Goal: Task Accomplishment & Management: Manage account settings

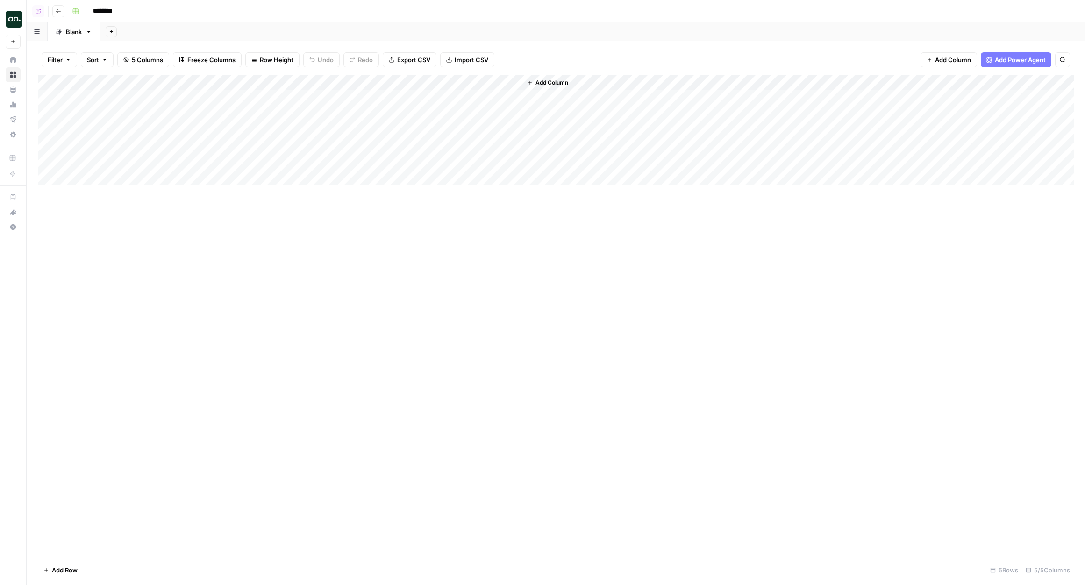
click at [552, 306] on div "Add Column" at bounding box center [556, 315] width 1036 height 480
click at [329, 27] on div "Add Sheet" at bounding box center [592, 31] width 985 height 19
click at [198, 234] on div "Add Column" at bounding box center [556, 315] width 1036 height 480
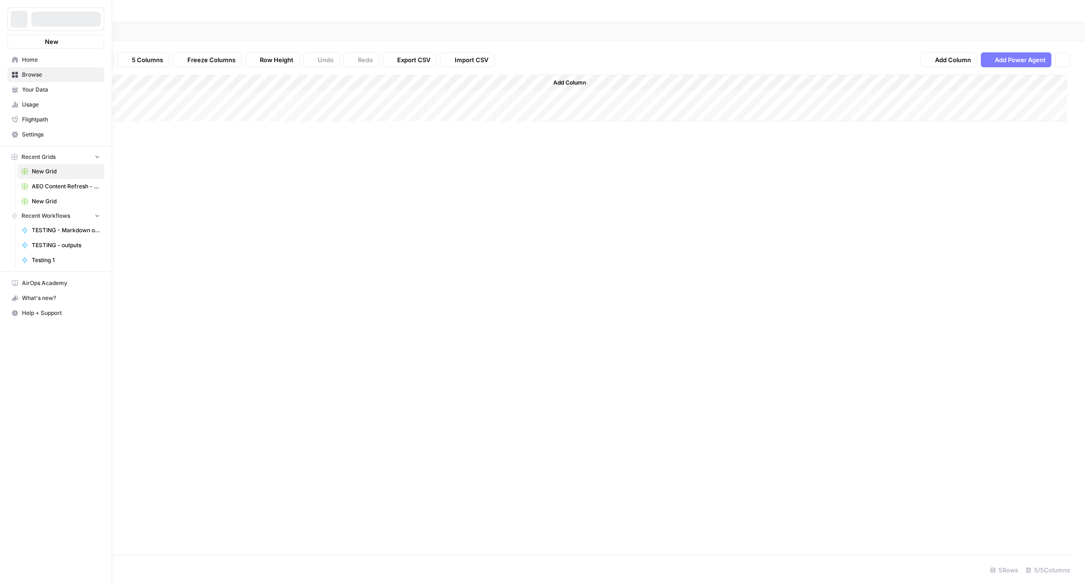
type input "********"
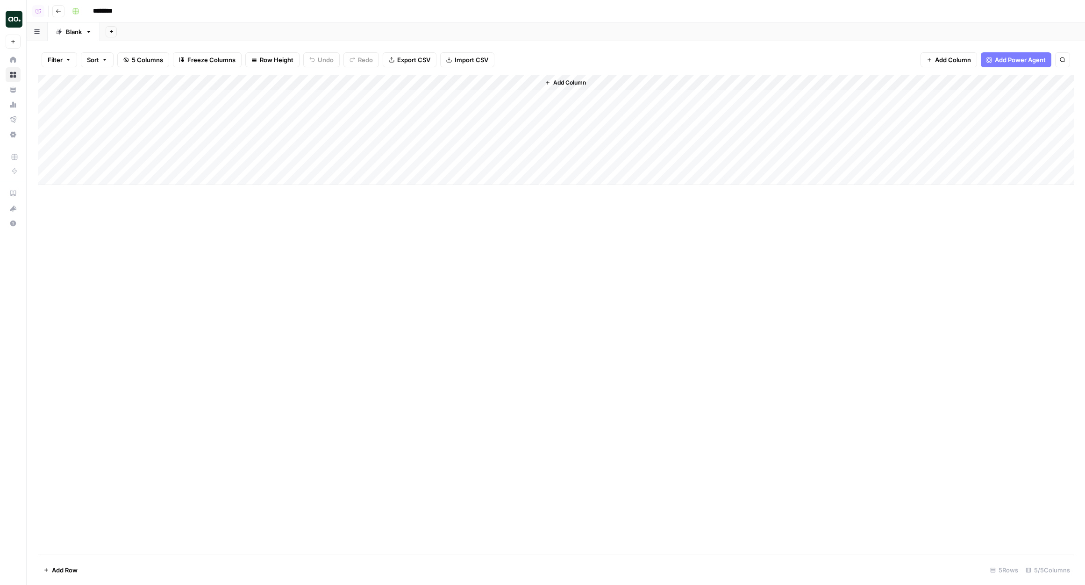
click at [354, 28] on div "Add Sheet" at bounding box center [592, 31] width 985 height 19
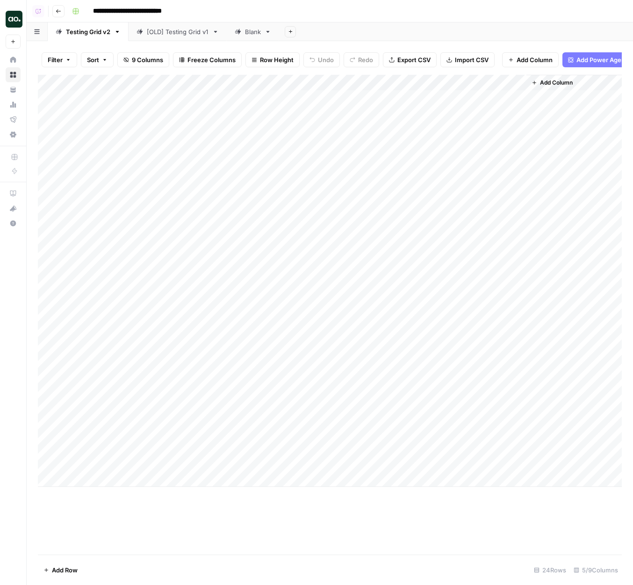
click at [430, 83] on div "Add Column" at bounding box center [330, 281] width 584 height 412
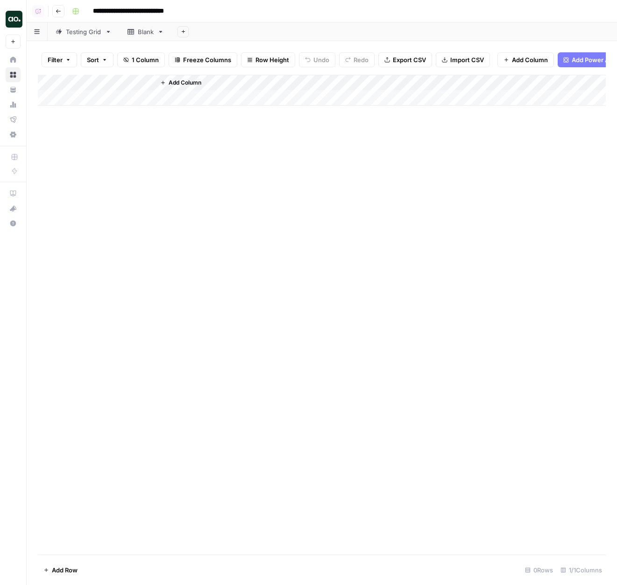
click at [23, 18] on aside "Justina testing New Home Browse Your Data Usage Flightpath Settings Recent Grid…" at bounding box center [13, 292] width 27 height 585
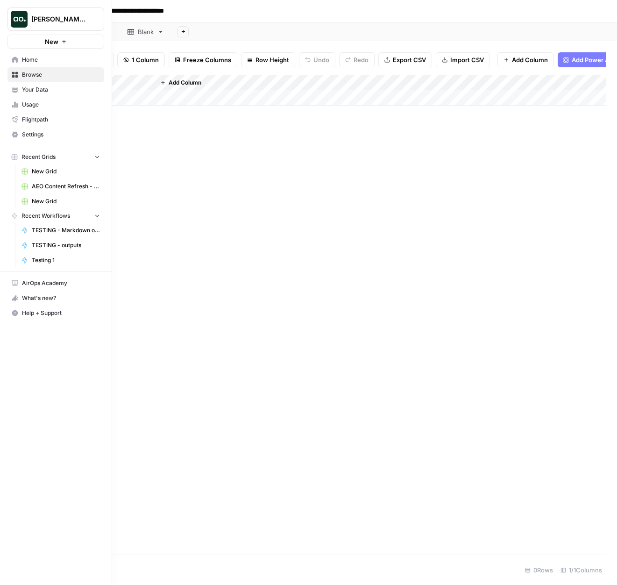
click at [56, 15] on span "[PERSON_NAME] testing" at bounding box center [59, 18] width 57 height 9
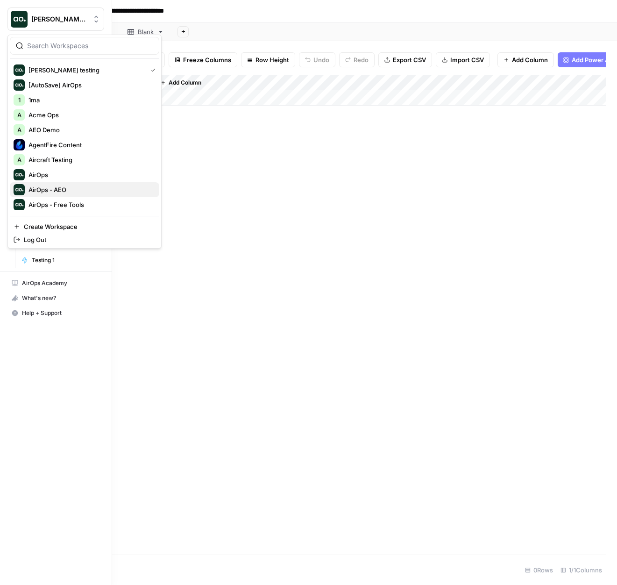
click at [70, 187] on span "AirOps - AEO" at bounding box center [89, 189] width 123 height 9
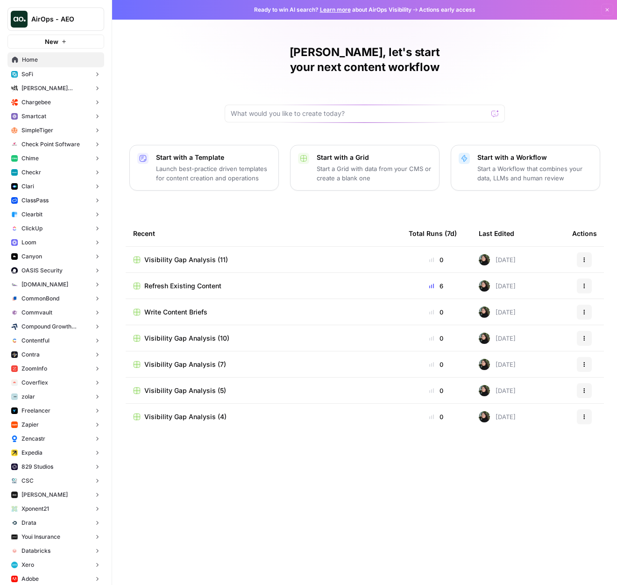
click at [57, 256] on button "Canyon" at bounding box center [55, 256] width 97 height 14
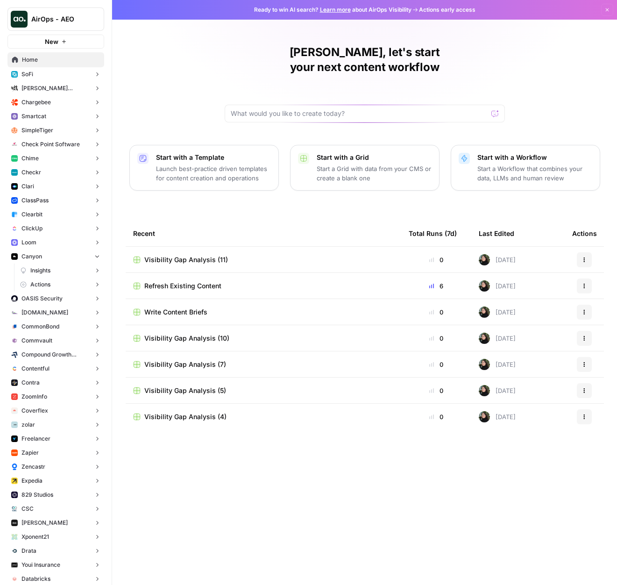
click at [52, 279] on button "Actions" at bounding box center [60, 285] width 88 height 14
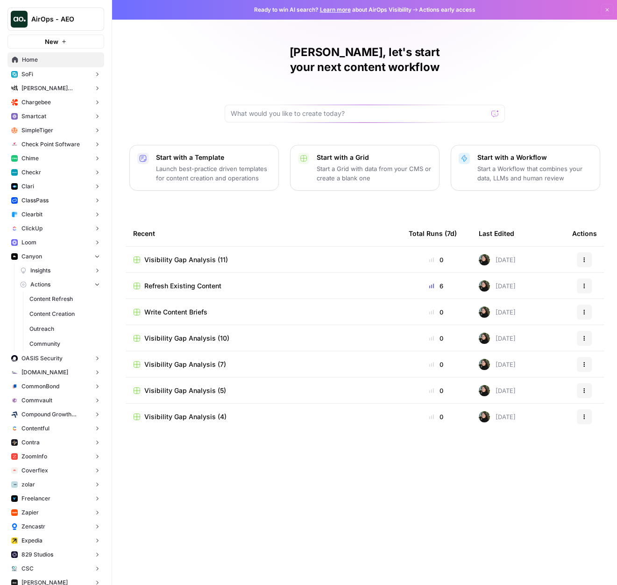
click at [51, 298] on span "Content Refresh" at bounding box center [64, 299] width 71 height 8
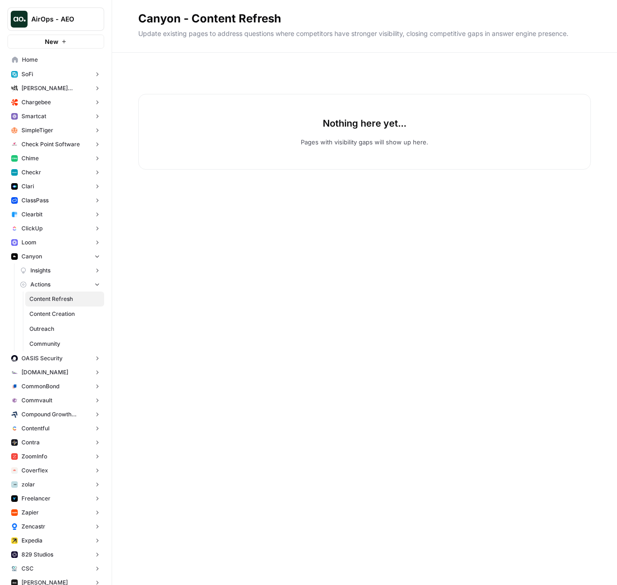
click at [53, 230] on button "ClickUp" at bounding box center [55, 228] width 97 height 14
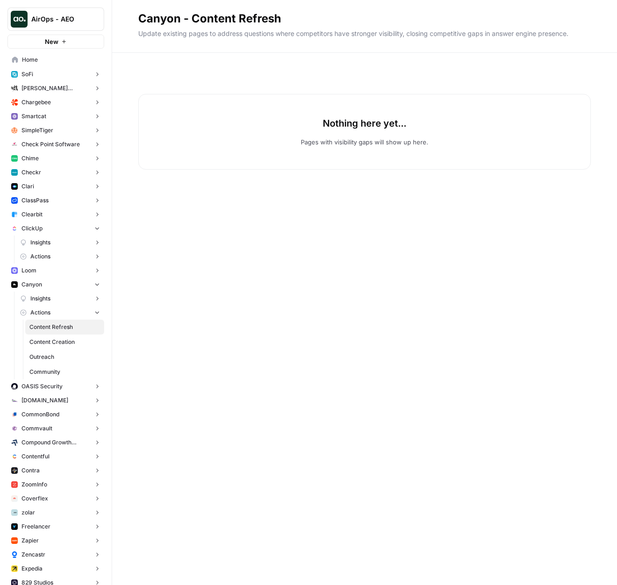
click at [52, 258] on button "Actions" at bounding box center [60, 256] width 88 height 14
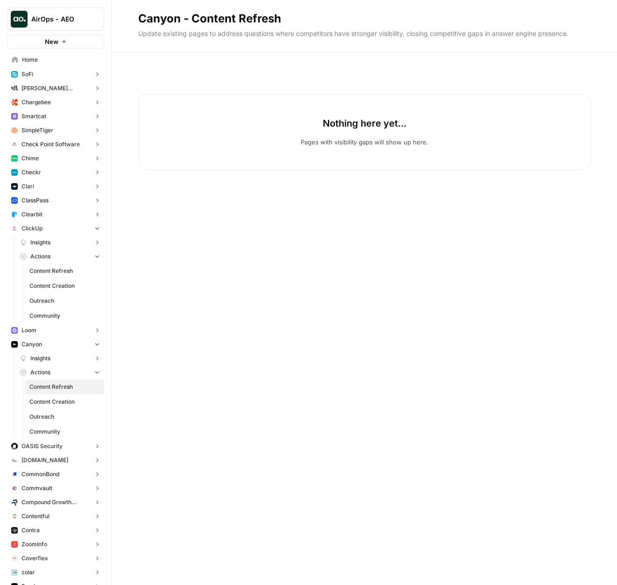
click at [50, 272] on span "Content Refresh" at bounding box center [64, 271] width 71 height 8
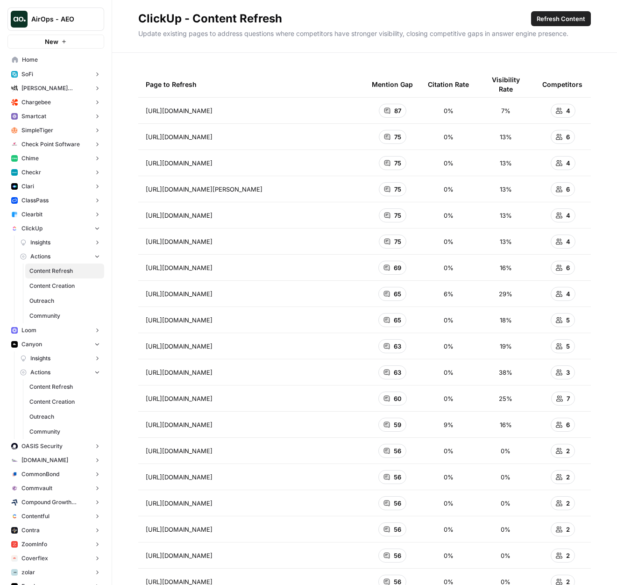
click at [390, 114] on div "87" at bounding box center [393, 111] width 28 height 14
click at [390, 110] on icon at bounding box center [387, 110] width 7 height 7
click at [393, 109] on div "87" at bounding box center [393, 111] width 28 height 14
click at [394, 109] on span "87" at bounding box center [397, 110] width 7 height 9
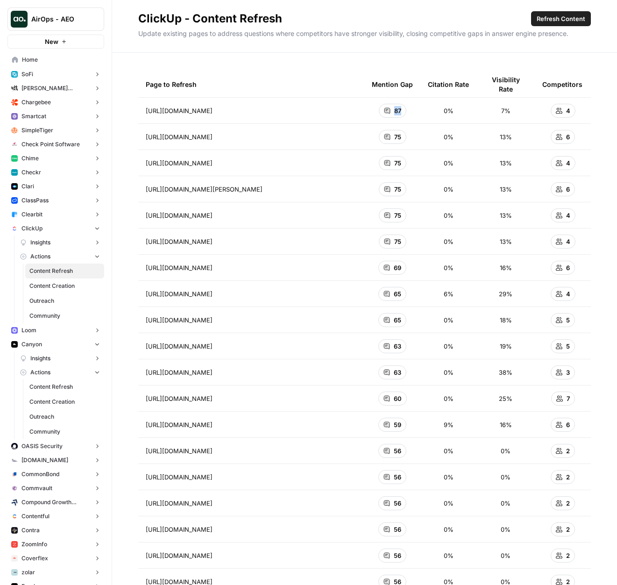
click at [394, 109] on span "87" at bounding box center [397, 110] width 7 height 9
click at [414, 112] on td "87" at bounding box center [392, 111] width 56 height 26
click at [388, 111] on icon at bounding box center [387, 111] width 6 height 6
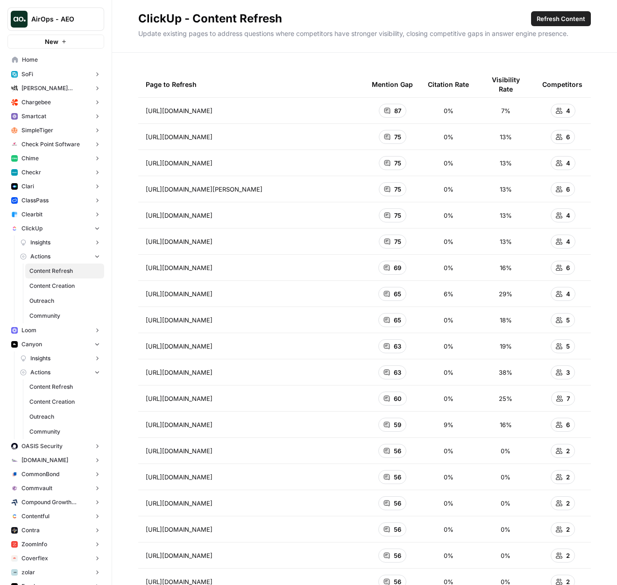
click at [414, 111] on td "87" at bounding box center [392, 111] width 56 height 26
click at [387, 112] on icon at bounding box center [387, 111] width 6 height 6
click at [362, 62] on div "Page to Refresh Mention Gap Citation Rate Visibility Rate Competitors https://c…" at bounding box center [364, 319] width 505 height 532
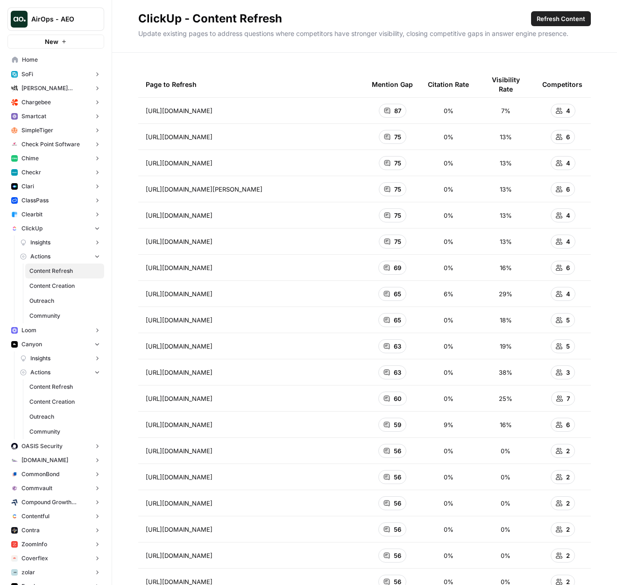
click at [549, 21] on span "Refresh Content" at bounding box center [561, 18] width 49 height 9
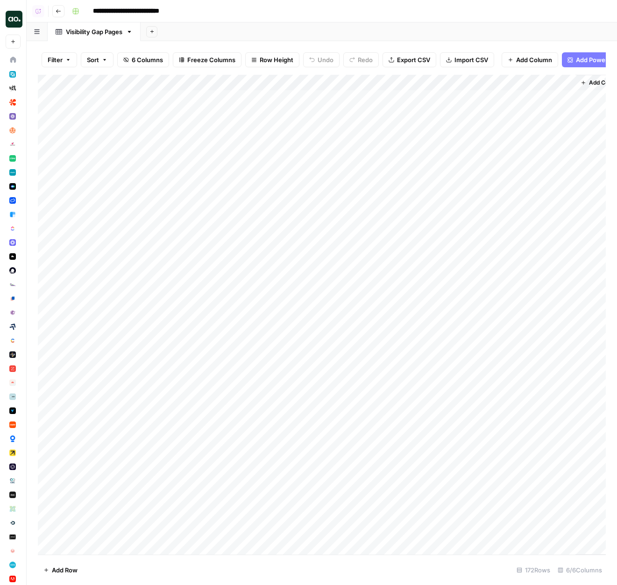
click at [531, 96] on div "Add Column" at bounding box center [322, 315] width 568 height 480
click at [517, 132] on div "Add Column" at bounding box center [322, 315] width 568 height 480
click at [523, 162] on div "Add Column" at bounding box center [322, 315] width 568 height 480
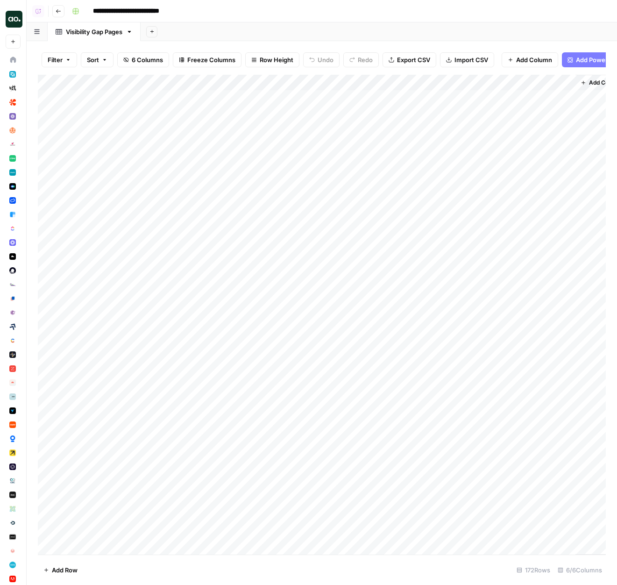
click at [523, 162] on div "Add Column" at bounding box center [322, 315] width 568 height 480
click at [527, 216] on div "Add Column" at bounding box center [322, 315] width 568 height 480
click at [526, 254] on div "Add Column" at bounding box center [322, 315] width 568 height 480
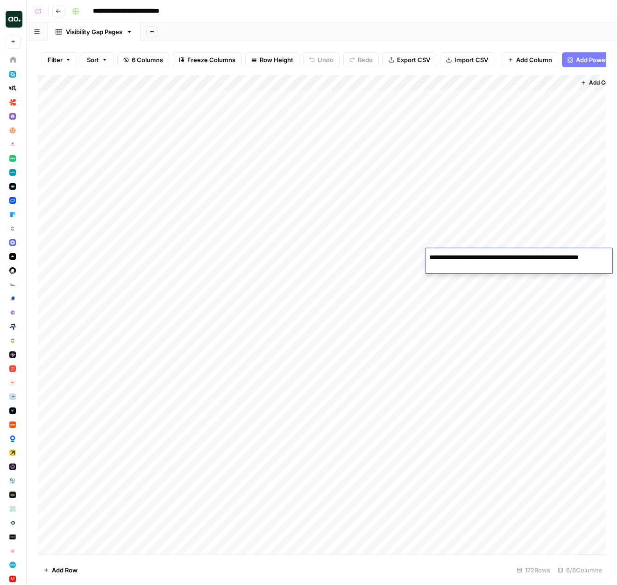
click at [540, 463] on div "Add Column" at bounding box center [322, 315] width 568 height 480
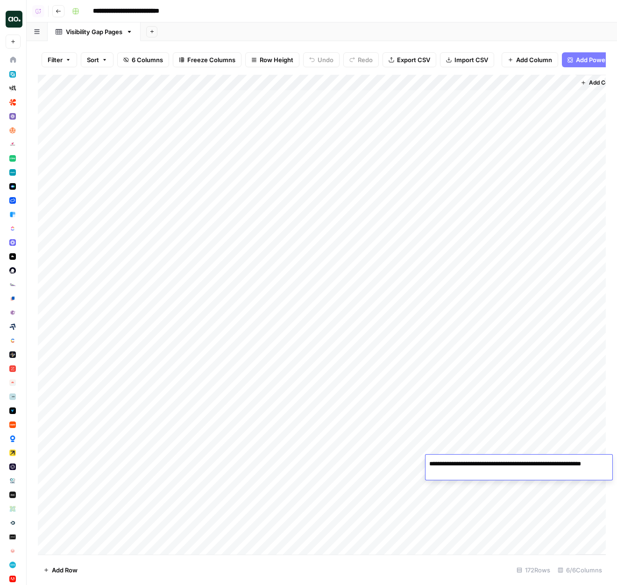
click at [530, 397] on div "Add Column" at bounding box center [322, 315] width 568 height 480
drag, startPoint x: 155, startPoint y: 80, endPoint x: 408, endPoint y: 80, distance: 253.2
click at [408, 80] on div "Add Column" at bounding box center [322, 315] width 568 height 480
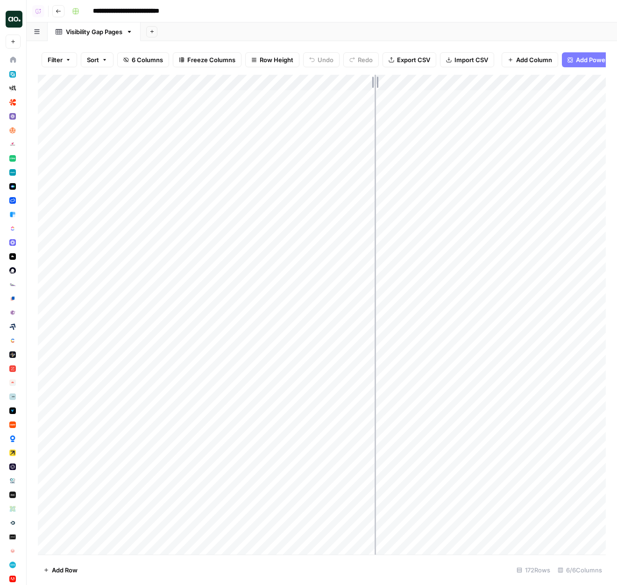
drag, startPoint x: 408, startPoint y: 80, endPoint x: 370, endPoint y: 78, distance: 37.4
click at [370, 78] on div "Add Column" at bounding box center [322, 315] width 568 height 480
click at [498, 98] on div "Add Column" at bounding box center [322, 315] width 568 height 480
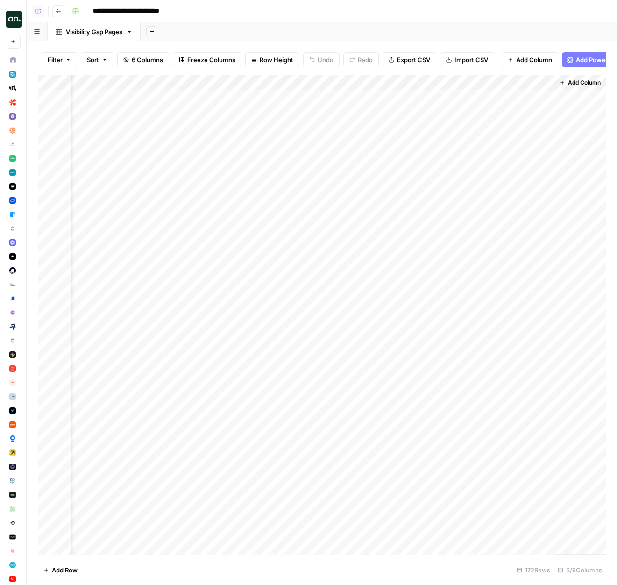
click at [502, 127] on div "Add Column" at bounding box center [322, 315] width 568 height 480
click at [502, 183] on div "Add Column" at bounding box center [322, 315] width 568 height 480
click at [502, 219] on div "Add Column" at bounding box center [322, 315] width 568 height 480
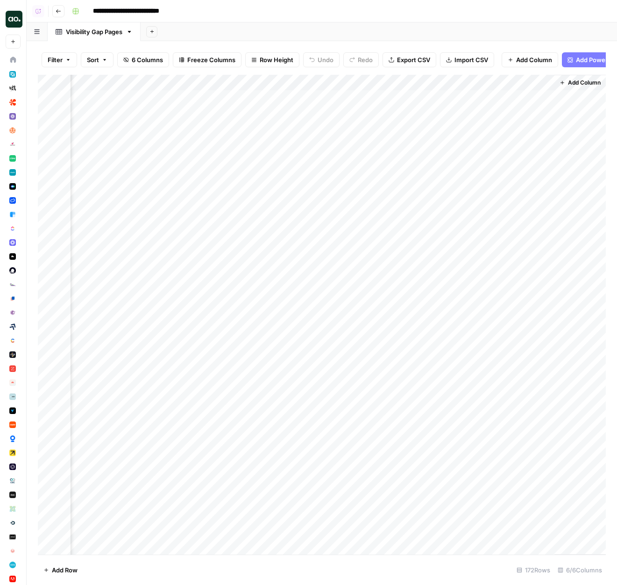
click at [502, 219] on div "Add Column" at bounding box center [322, 315] width 568 height 480
click at [512, 267] on div "Add Column" at bounding box center [322, 315] width 568 height 480
click at [525, 344] on div "Add Column" at bounding box center [322, 315] width 568 height 480
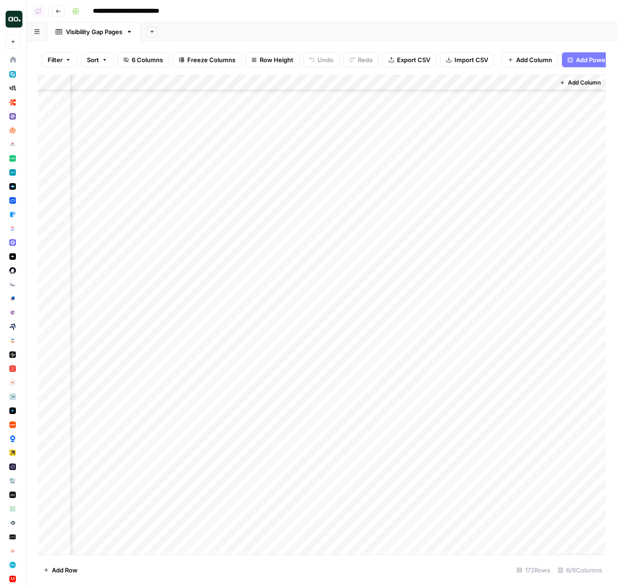
click at [522, 301] on div "Add Column" at bounding box center [322, 315] width 568 height 480
click at [508, 361] on div "Add Column" at bounding box center [322, 315] width 568 height 480
click at [514, 312] on div "Add Column" at bounding box center [322, 315] width 568 height 480
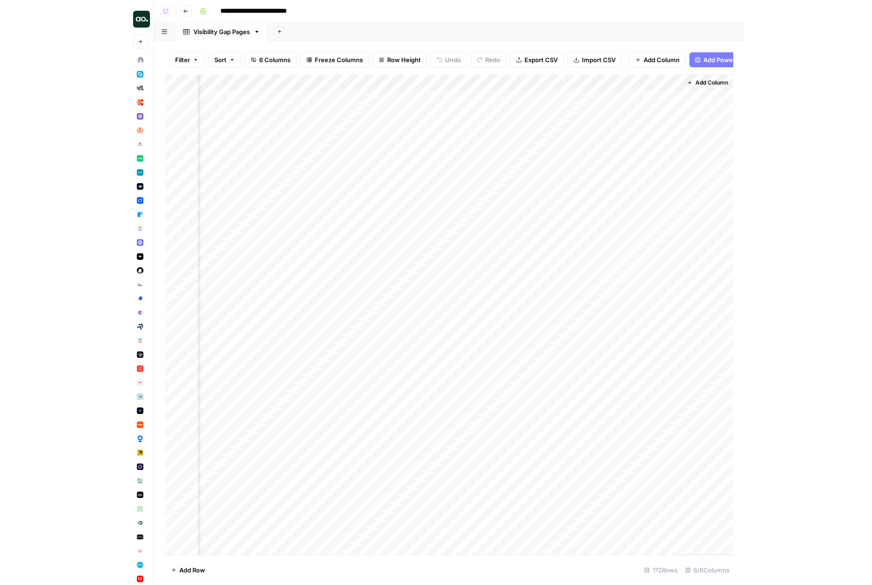
scroll to position [0, 0]
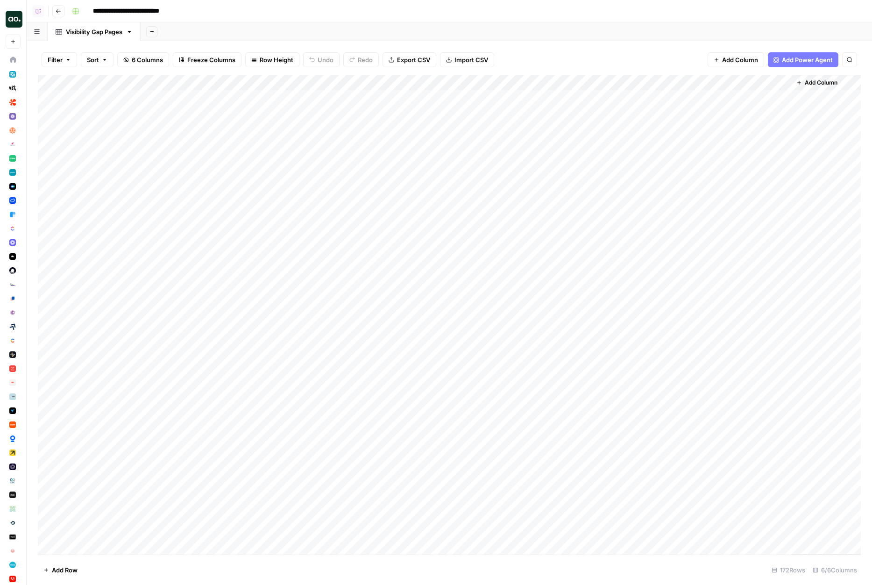
click at [617, 92] on div "Add Column" at bounding box center [449, 315] width 823 height 480
click at [617, 268] on div "Add Column" at bounding box center [449, 315] width 823 height 480
click at [617, 359] on div "Add Column" at bounding box center [449, 315] width 823 height 480
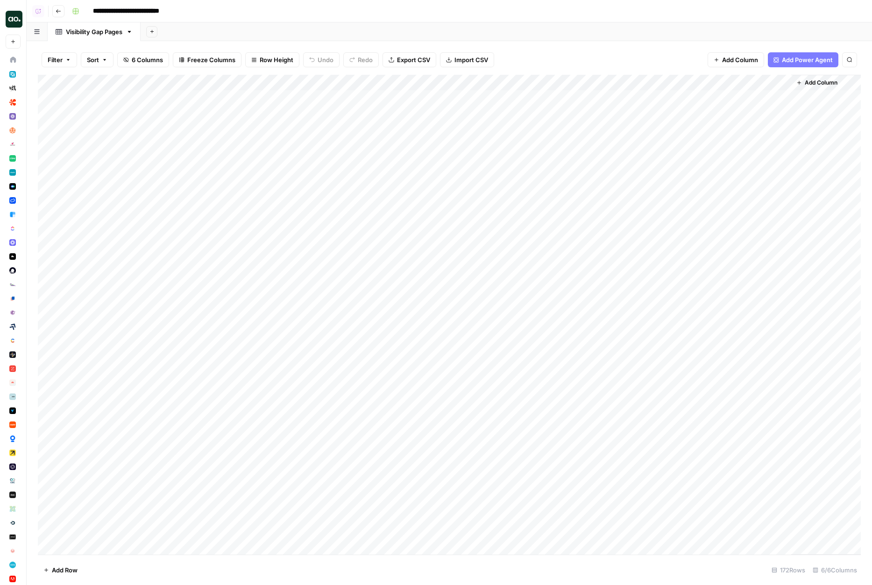
click at [617, 387] on div "Add Column" at bounding box center [449, 315] width 823 height 480
click at [617, 407] on div "Add Column" at bounding box center [449, 315] width 823 height 480
click at [617, 434] on div "Add Column" at bounding box center [449, 315] width 823 height 480
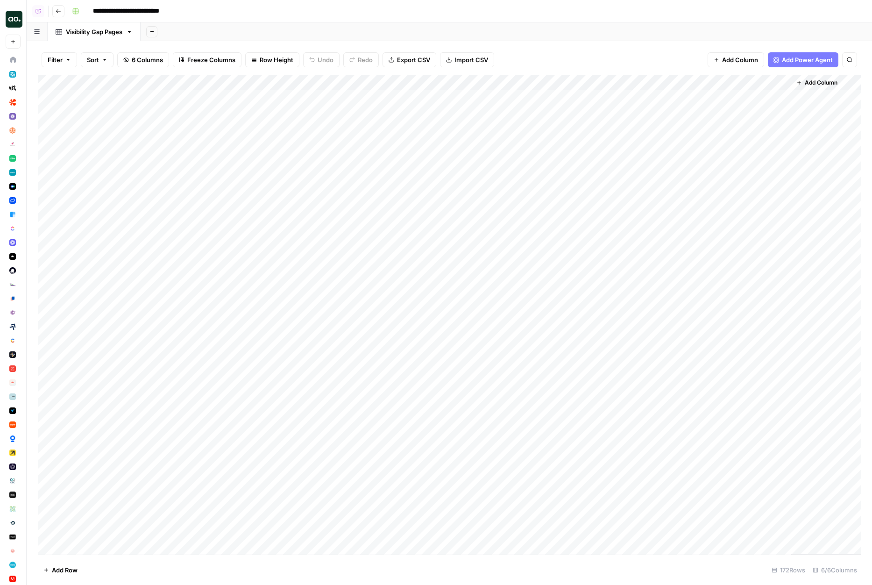
click at [617, 434] on div "Add Column" at bounding box center [449, 315] width 823 height 480
click at [617, 47] on div "Filter Sort 6 Columns Freeze Columns Row Height Undo Redo Export CSV Import CSV…" at bounding box center [449, 60] width 823 height 30
click at [617, 99] on div "Add Column" at bounding box center [449, 315] width 823 height 480
click at [617, 123] on div "Add Column" at bounding box center [449, 315] width 823 height 480
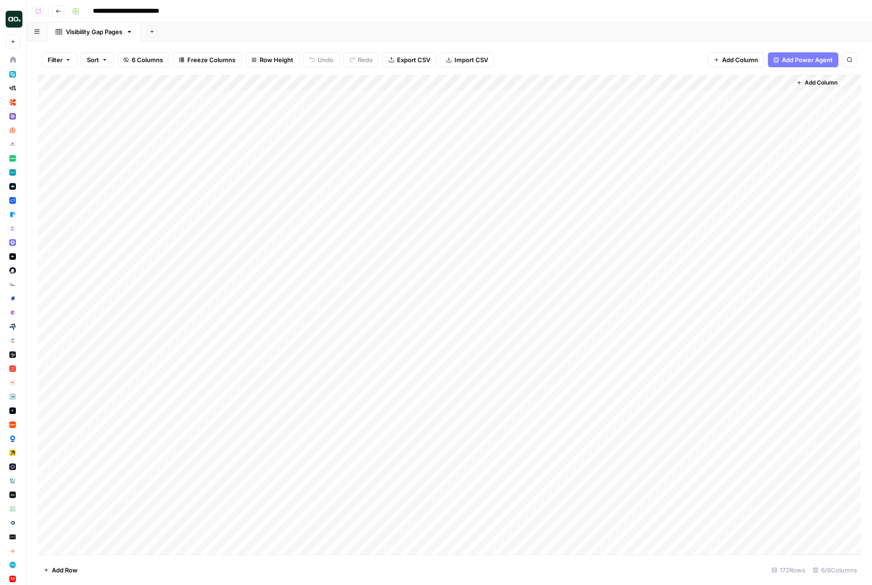
click at [617, 123] on div "Add Column" at bounding box center [449, 315] width 823 height 480
click at [617, 114] on div "Add Column" at bounding box center [449, 315] width 823 height 480
click at [617, 126] on div "Add Column" at bounding box center [449, 315] width 823 height 480
click at [617, 225] on div "Add Column" at bounding box center [449, 315] width 823 height 480
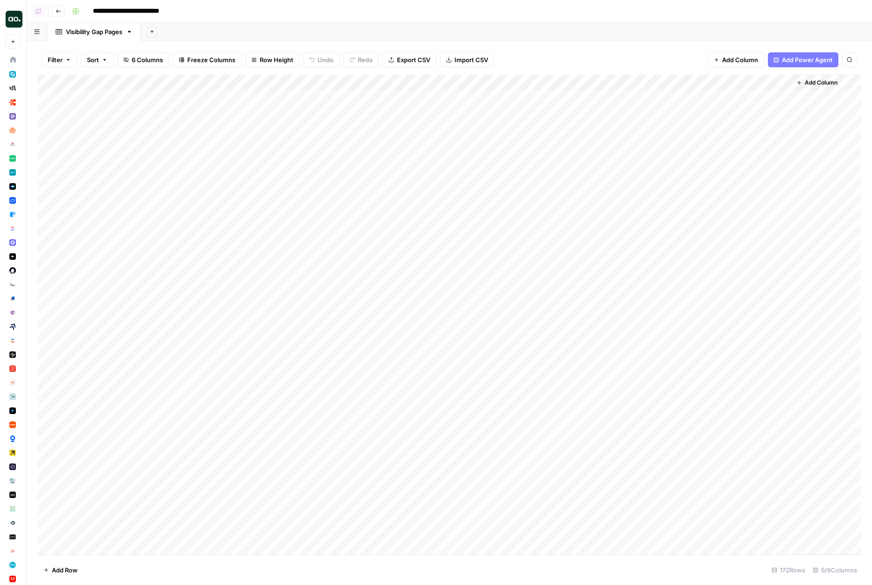
click at [617, 225] on div "Add Column" at bounding box center [449, 315] width 823 height 480
click at [617, 241] on div "Add Column" at bounding box center [449, 315] width 823 height 480
click at [617, 182] on div "Add Column" at bounding box center [449, 315] width 823 height 480
drag, startPoint x: 791, startPoint y: 82, endPoint x: 832, endPoint y: 82, distance: 41.1
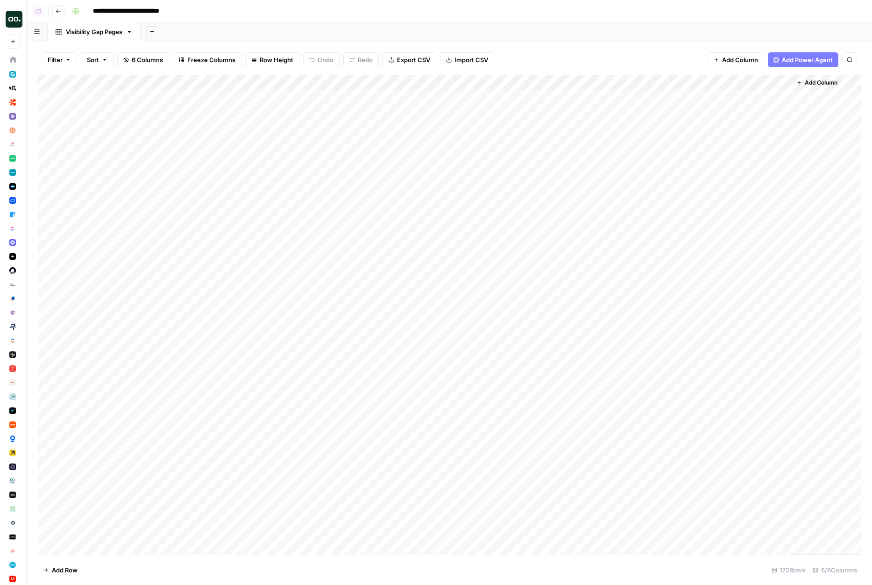
click at [617, 82] on div "Add Column" at bounding box center [826, 315] width 70 height 480
drag, startPoint x: 790, startPoint y: 80, endPoint x: 864, endPoint y: 78, distance: 74.3
click at [617, 78] on div "Filter Sort 6 Columns Freeze Columns Row Height Undo Redo Export CSV Import CSV…" at bounding box center [450, 313] width 846 height 544
click at [402, 87] on div "Add Column" at bounding box center [449, 315] width 823 height 480
click at [483, 75] on div "Add Column" at bounding box center [449, 315] width 823 height 480
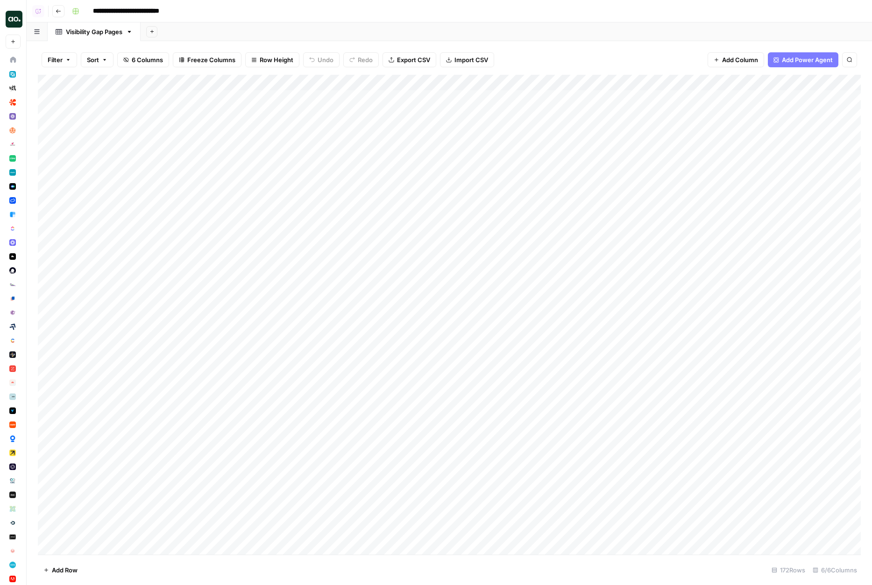
click at [576, 76] on div "Add Column" at bounding box center [449, 315] width 823 height 480
click at [617, 75] on div "Add Column" at bounding box center [449, 315] width 823 height 480
click at [617, 51] on div "Filter Sort 6 Columns Freeze Columns Row Height Undo Redo Export CSV Import CSV…" at bounding box center [449, 60] width 823 height 30
drag, startPoint x: 402, startPoint y: 100, endPoint x: 663, endPoint y: 171, distance: 270.1
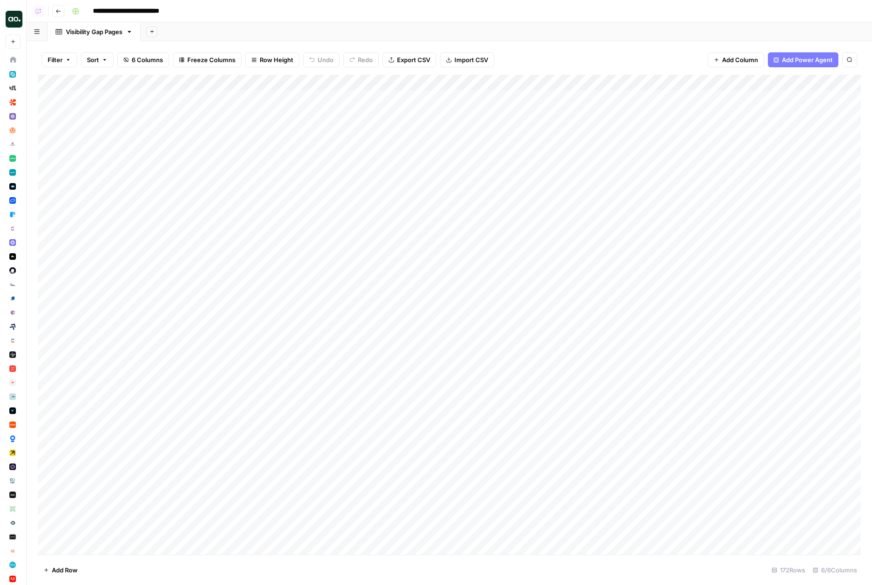
click at [617, 171] on div "Add Column" at bounding box center [449, 315] width 823 height 480
click at [617, 49] on div "Filter Sort 6 Columns Freeze Columns Row Height Undo Redo Export CSV Import CSV…" at bounding box center [449, 60] width 823 height 30
click at [544, 46] on div "Filter Sort 6 Columns Freeze Columns Row Height Undo Redo Export CSV Import CSV…" at bounding box center [449, 60] width 823 height 30
click at [617, 254] on div "Add Column" at bounding box center [449, 315] width 823 height 480
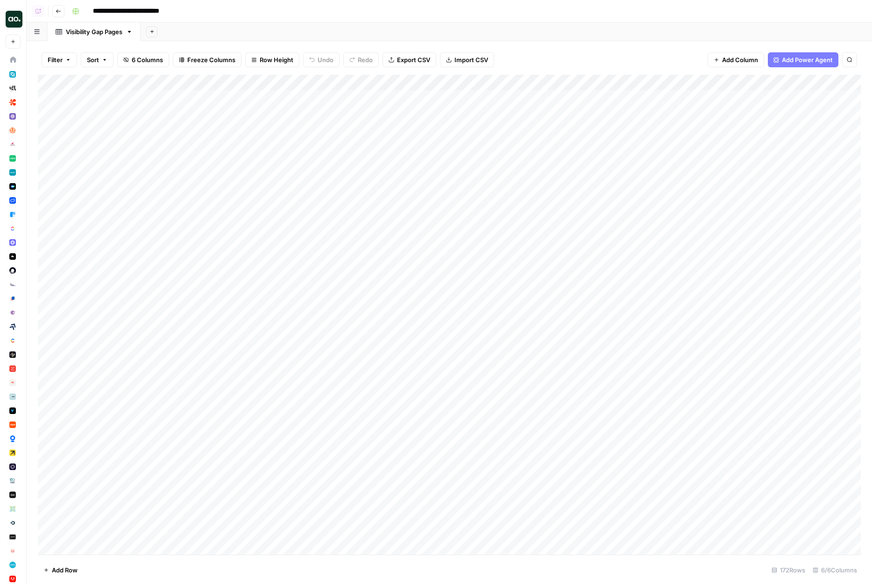
click at [617, 251] on div "Add Column" at bounding box center [449, 315] width 823 height 480
click at [617, 288] on div "Add Column" at bounding box center [449, 315] width 823 height 480
click at [617, 406] on div "Add Column" at bounding box center [449, 315] width 823 height 480
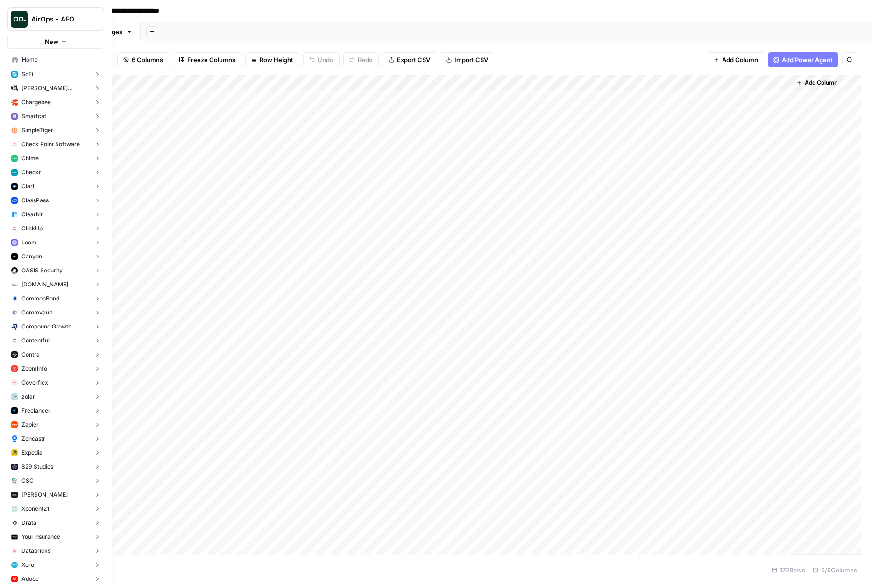
click at [47, 232] on button "ClickUp" at bounding box center [55, 228] width 97 height 14
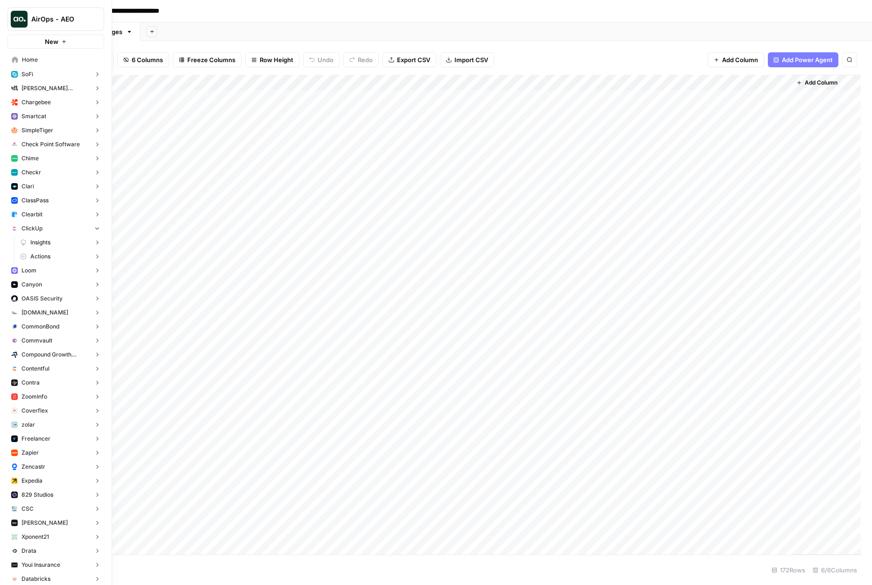
click at [47, 257] on span "Actions" at bounding box center [40, 256] width 20 height 8
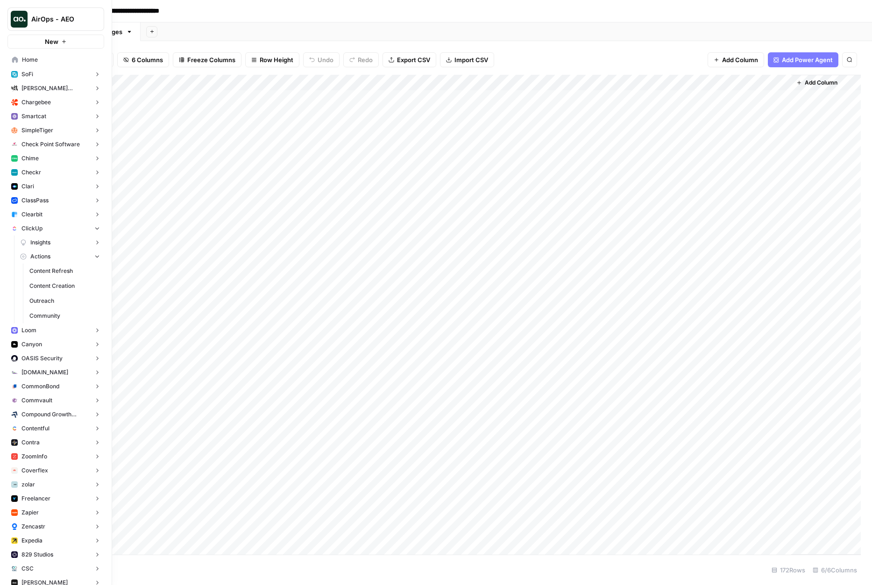
click at [47, 266] on link "Content Refresh" at bounding box center [64, 270] width 79 height 15
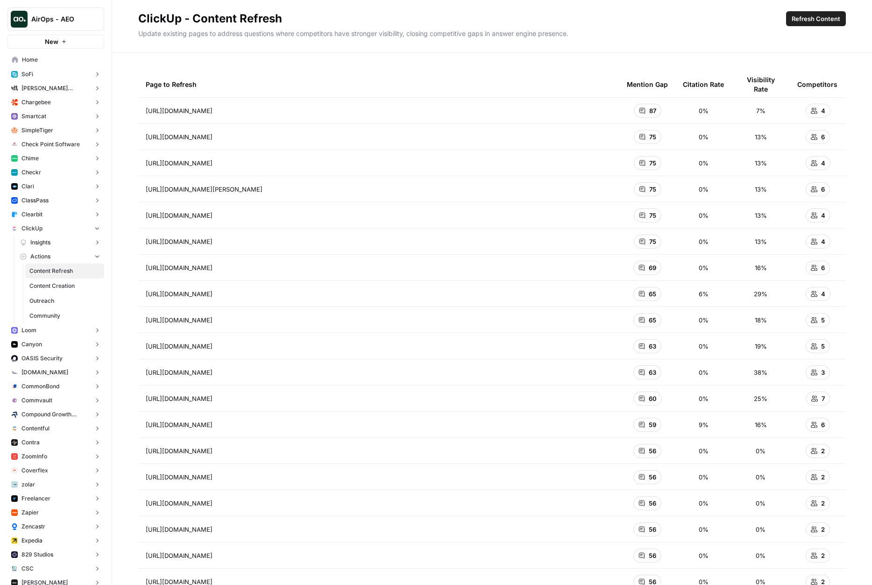
click at [439, 58] on div "Page to Refresh Mention Gap Citation Rate Visibility Rate Competitors https://c…" at bounding box center [492, 319] width 760 height 532
drag, startPoint x: 342, startPoint y: 116, endPoint x: 186, endPoint y: 110, distance: 155.7
click at [186, 110] on td "https://clickup.com/blog/how-to-calculate-roi-for-a-project/ Go to page" at bounding box center [378, 111] width 481 height 26
click at [186, 110] on span "https://clickup.com/blog/how-to-calculate-roi-for-a-project/" at bounding box center [179, 110] width 67 height 9
drag, startPoint x: 144, startPoint y: 110, endPoint x: 318, endPoint y: 112, distance: 173.8
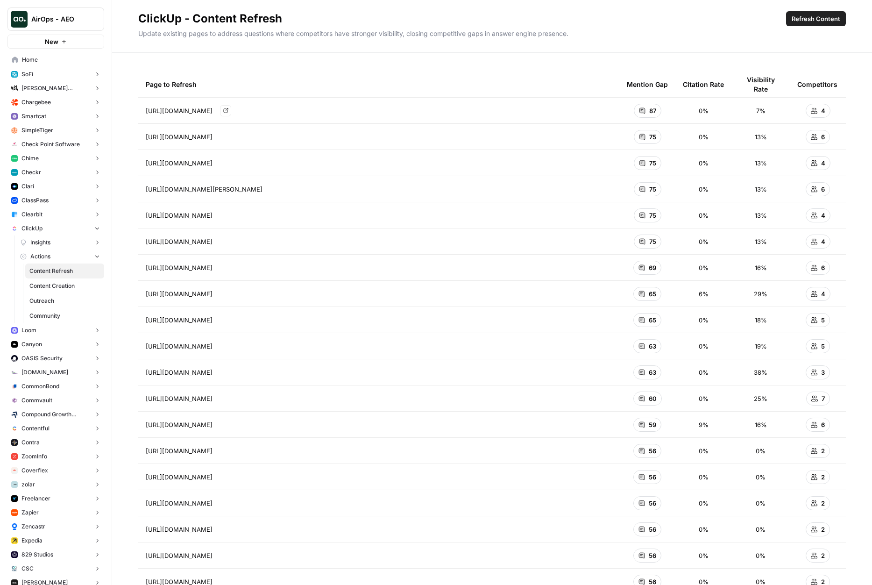
click at [318, 112] on td "https://clickup.com/blog/how-to-calculate-roi-for-a-project/ Go to page" at bounding box center [378, 111] width 481 height 26
copy span "https://clickup.com/blog/how-to-calculate-roi-for-a-project/"
click at [406, 62] on div "Page to Refresh Mention Gap Citation Rate Visibility Rate Competitors https://c…" at bounding box center [492, 319] width 760 height 532
click at [413, 61] on div "Page to Refresh Mention Gap Citation Rate Visibility Rate Competitors https://c…" at bounding box center [492, 319] width 760 height 532
click at [651, 117] on div "87" at bounding box center [648, 111] width 28 height 14
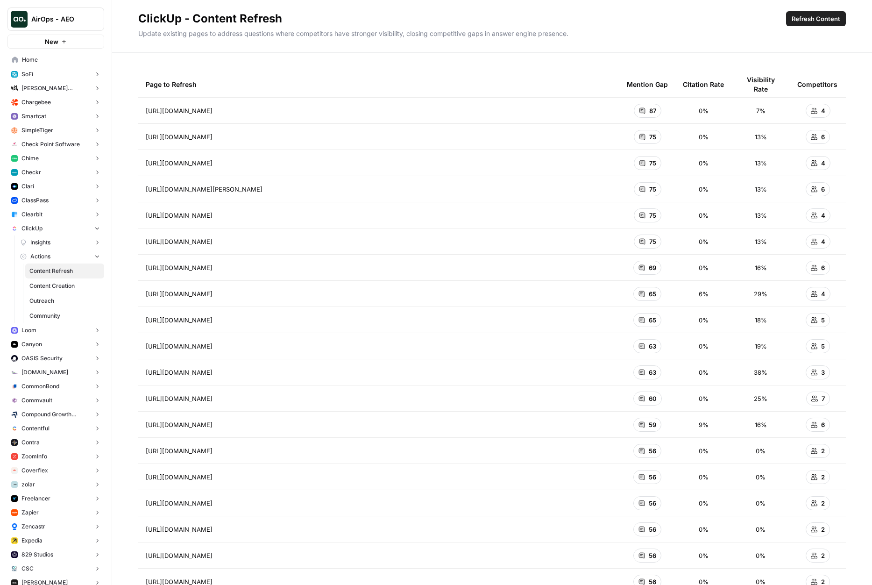
click at [646, 110] on div "87" at bounding box center [648, 111] width 28 height 14
click at [638, 54] on div "Page to Refresh Mention Gap Citation Rate Visibility Rate Competitors https://c…" at bounding box center [492, 319] width 760 height 532
click at [642, 108] on icon at bounding box center [643, 111] width 6 height 6
click at [577, 93] on div "Page to Refresh" at bounding box center [379, 84] width 466 height 26
click at [325, 112] on div "https://clickup.com/blog/how-to-calculate-roi-for-a-project/ Go to page" at bounding box center [379, 110] width 466 height 11
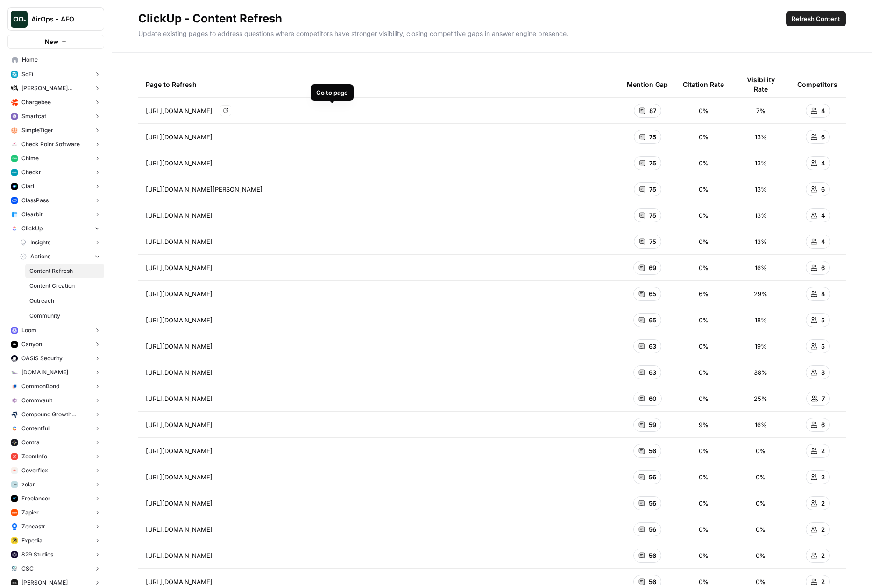
click at [372, 59] on div "Page to Refresh Mention Gap Citation Rate Visibility Rate Competitors https://c…" at bounding box center [492, 319] width 760 height 532
click at [648, 85] on div "Mention Gap" at bounding box center [647, 84] width 41 height 26
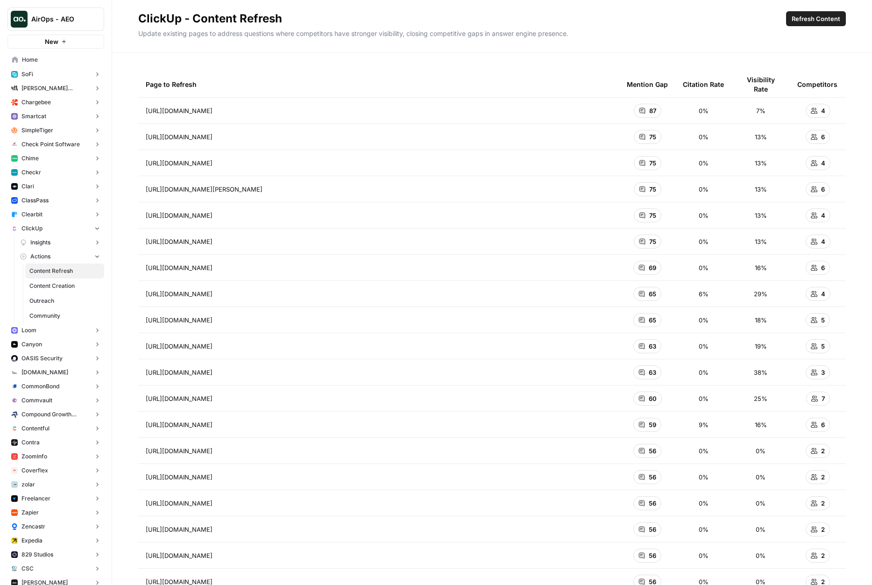
drag, startPoint x: 738, startPoint y: 82, endPoint x: 790, endPoint y: 81, distance: 52.3
click at [790, 81] on tr "Page to Refresh Mention Gap Citation Rate Visibility Rate Competitors" at bounding box center [492, 84] width 708 height 26
click at [694, 90] on div "Citation Rate" at bounding box center [703, 84] width 41 height 26
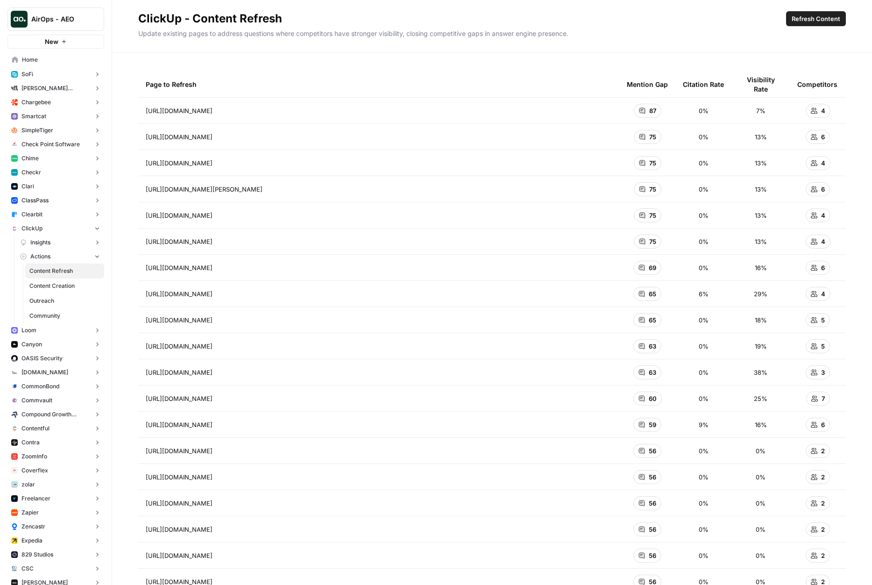
click at [717, 67] on div "Page to Refresh Mention Gap Citation Rate Visibility Rate Competitors https://c…" at bounding box center [492, 319] width 760 height 532
click at [762, 83] on div "Visibility Rate" at bounding box center [760, 84] width 43 height 26
click at [738, 74] on th "Visibility Rate" at bounding box center [761, 84] width 58 height 26
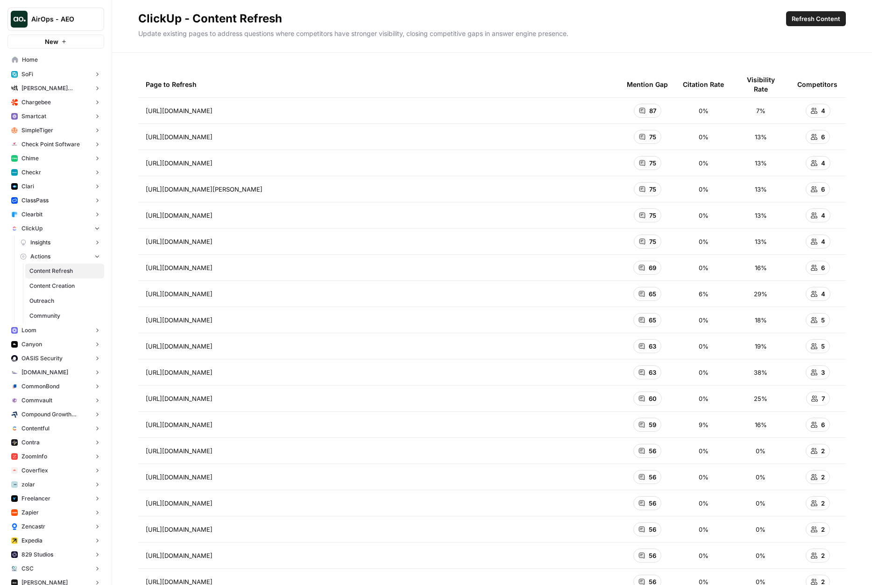
drag, startPoint x: 628, startPoint y: 85, endPoint x: 667, endPoint y: 84, distance: 38.8
click at [667, 84] on div "Mention Gap" at bounding box center [647, 84] width 41 height 26
drag, startPoint x: 656, startPoint y: 110, endPoint x: 640, endPoint y: 110, distance: 16.4
click at [640, 110] on div "87" at bounding box center [648, 111] width 28 height 14
drag, startPoint x: 664, startPoint y: 401, endPoint x: 634, endPoint y: 397, distance: 30.1
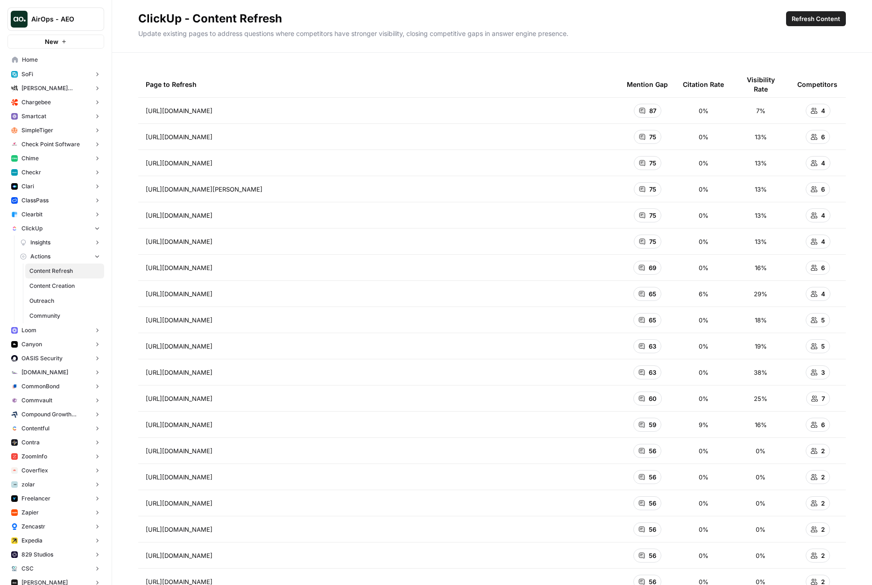
click at [634, 397] on div "60" at bounding box center [647, 398] width 41 height 14
click at [650, 59] on div "Page to Refresh Mention Gap Citation Rate Visibility Rate Competitors https://c…" at bounding box center [492, 319] width 760 height 532
drag, startPoint x: 660, startPoint y: 113, endPoint x: 630, endPoint y: 113, distance: 30.4
click at [630, 113] on div "87" at bounding box center [647, 111] width 41 height 14
click at [610, 67] on div "Page to Refresh Mention Gap Citation Rate Visibility Rate Competitors https://c…" at bounding box center [492, 319] width 760 height 532
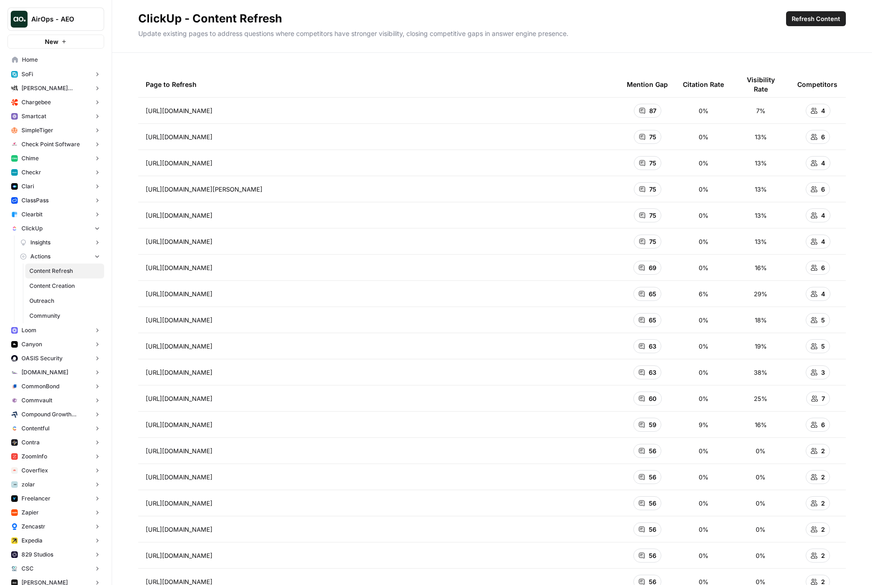
click at [662, 80] on div "Mention Gap" at bounding box center [647, 84] width 41 height 26
click at [662, 76] on div "Mention Gap" at bounding box center [647, 84] width 41 height 26
click at [52, 291] on link "Content Creation" at bounding box center [64, 285] width 79 height 15
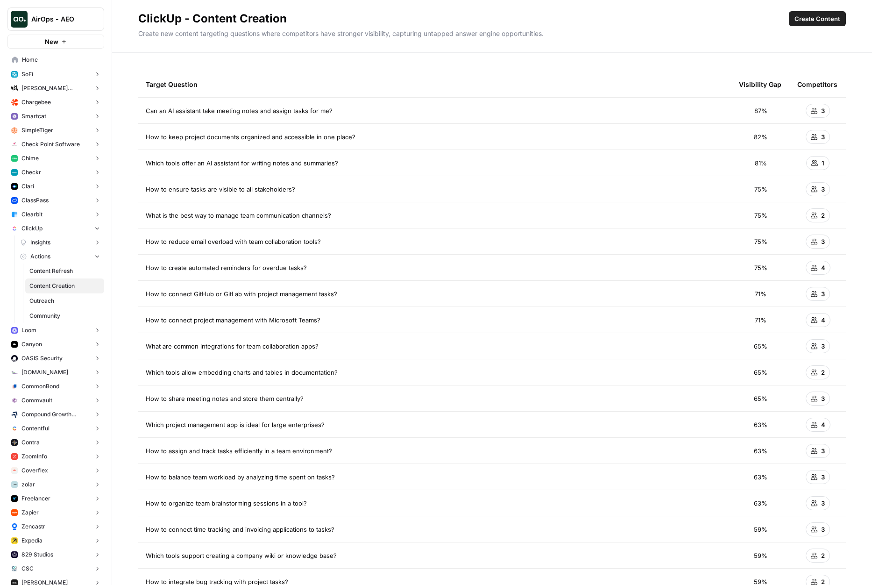
click at [799, 21] on span "Create Content" at bounding box center [818, 18] width 46 height 9
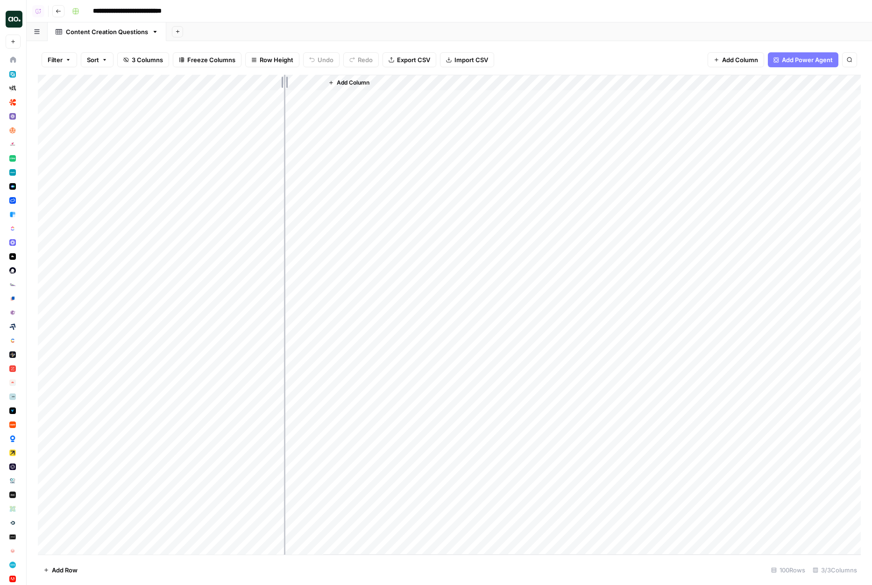
drag, startPoint x: 156, startPoint y: 85, endPoint x: 284, endPoint y: 85, distance: 128.5
click at [284, 85] on div "Add Column" at bounding box center [449, 315] width 823 height 480
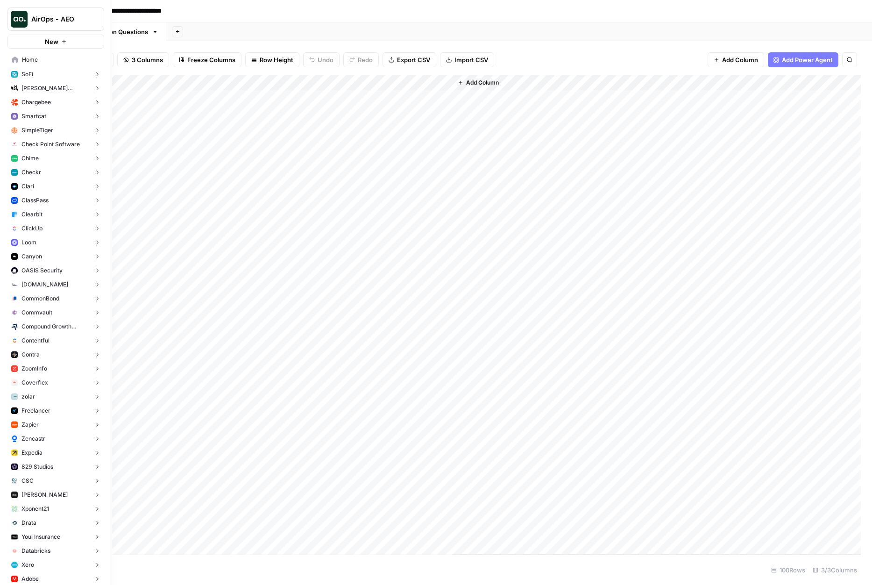
click at [50, 228] on button "ClickUp" at bounding box center [55, 228] width 97 height 14
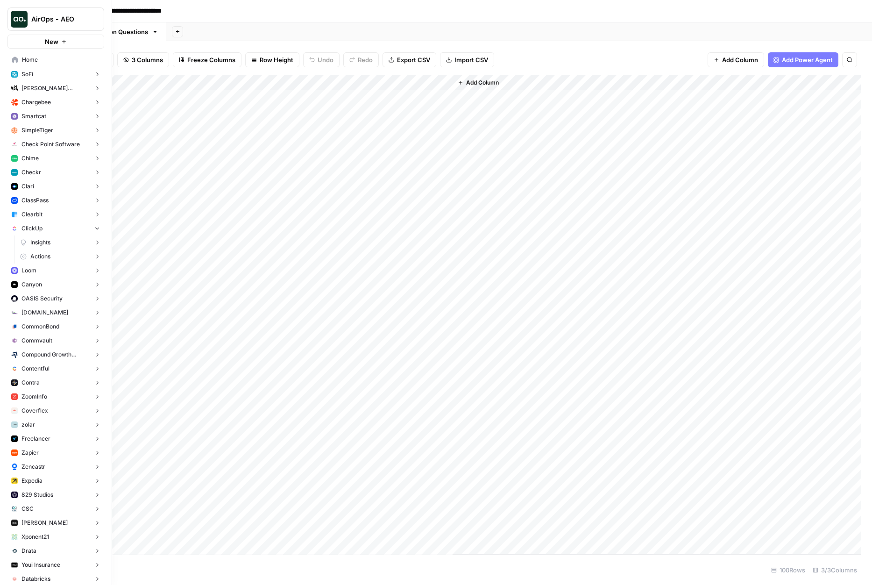
click at [54, 257] on button "Actions" at bounding box center [60, 256] width 88 height 14
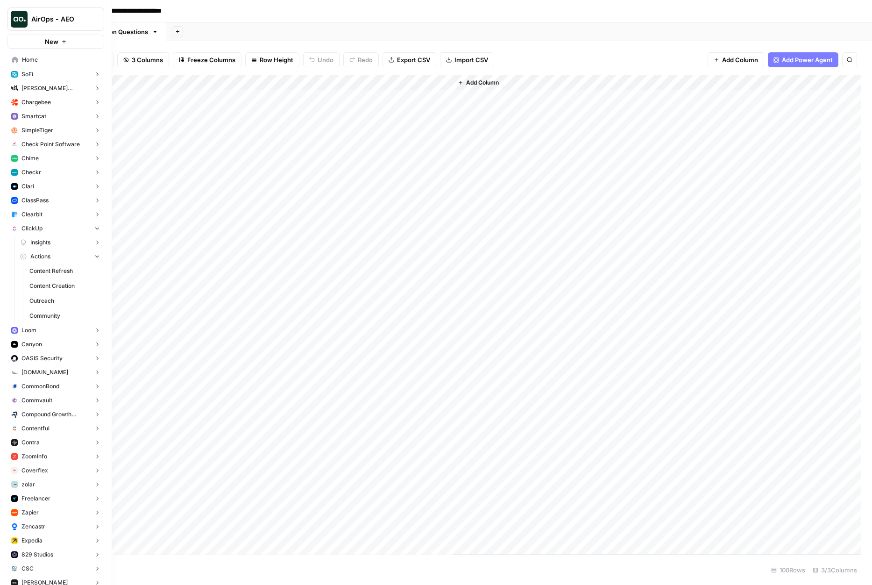
click at [54, 301] on span "Outreach" at bounding box center [64, 301] width 71 height 8
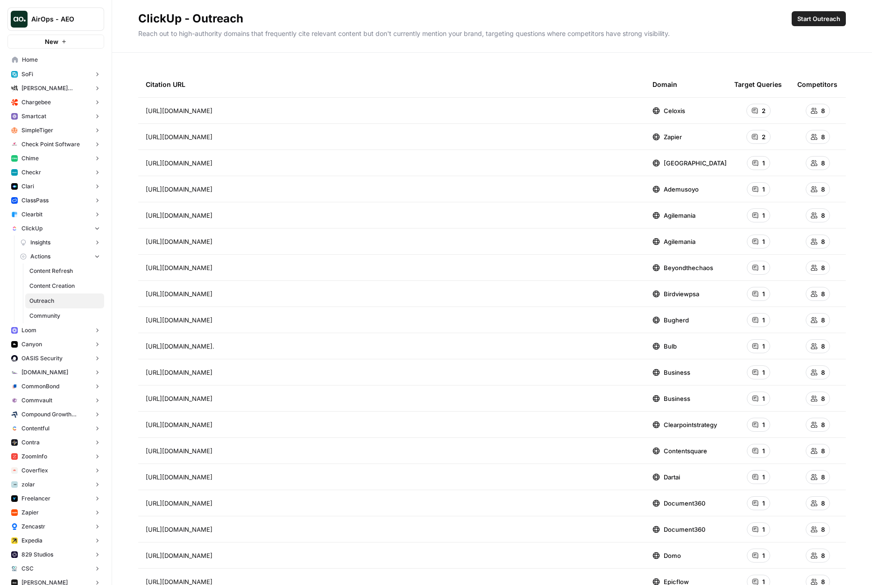
click at [56, 316] on span "Community" at bounding box center [64, 316] width 71 height 8
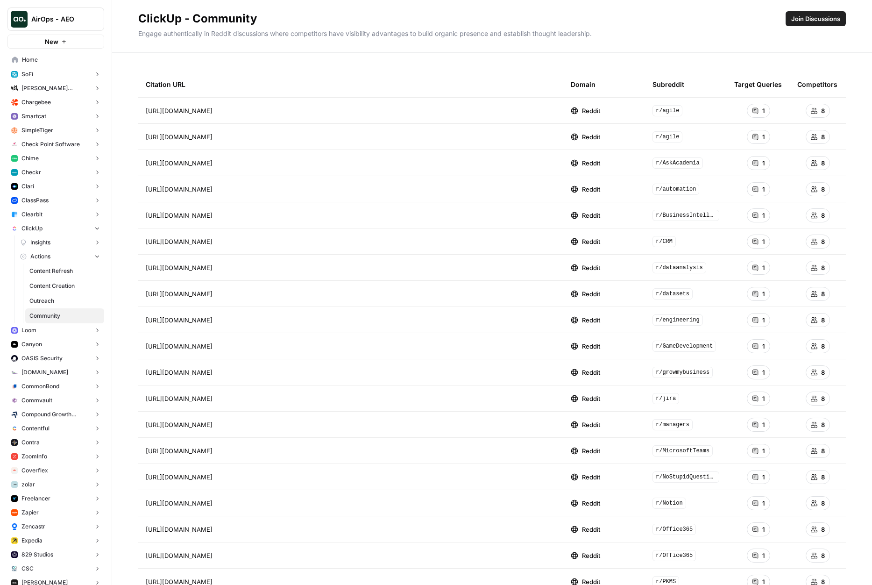
click at [54, 270] on span "Content Refresh" at bounding box center [64, 271] width 71 height 8
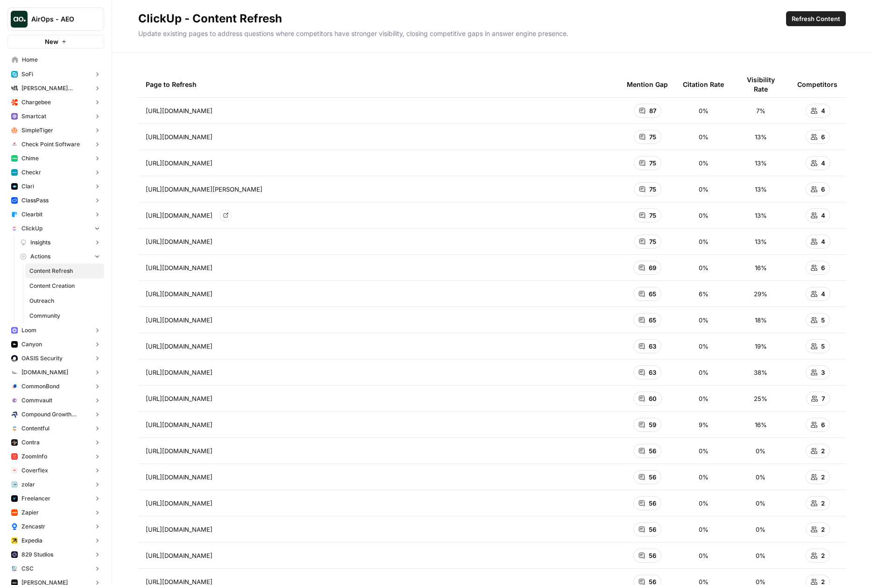
click at [231, 219] on link "Go to page" at bounding box center [225, 215] width 11 height 11
click at [348, 57] on div "Page to Refresh Mention Gap Citation Rate Visibility Rate Competitors https://c…" at bounding box center [492, 319] width 760 height 532
click at [55, 315] on span "Community" at bounding box center [64, 316] width 71 height 8
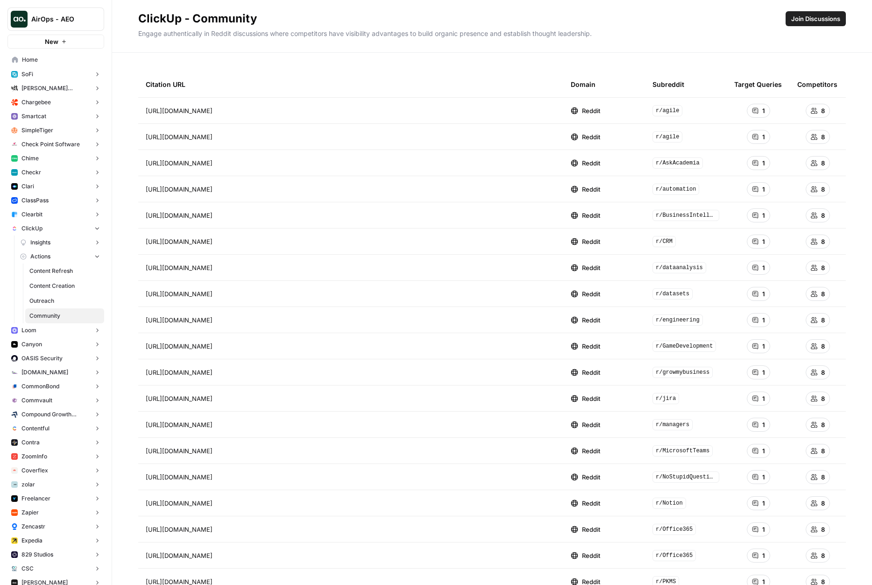
click at [822, 20] on span "Join Discussions" at bounding box center [815, 18] width 49 height 9
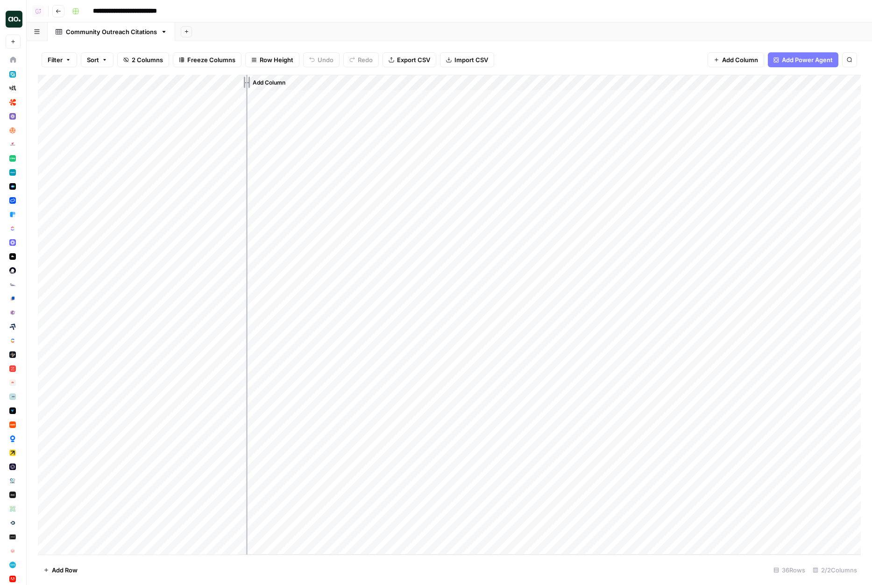
drag, startPoint x: 153, startPoint y: 85, endPoint x: 254, endPoint y: 81, distance: 101.0
click at [254, 81] on div "Add Column" at bounding box center [449, 315] width 823 height 480
drag, startPoint x: 337, startPoint y: 79, endPoint x: 460, endPoint y: 95, distance: 123.9
click at [460, 95] on div "Add Column" at bounding box center [449, 315] width 823 height 480
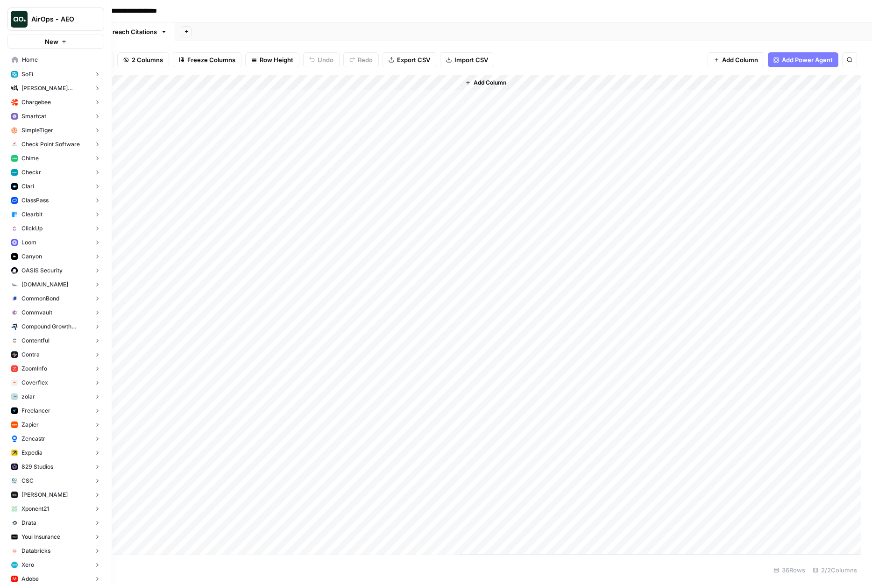
click at [9, 58] on link "Home" at bounding box center [55, 59] width 97 height 15
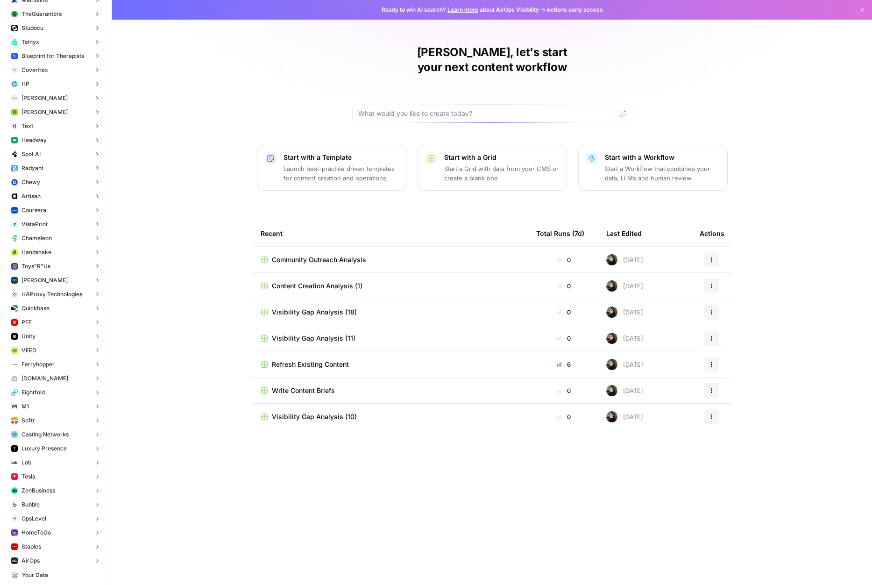
scroll to position [3238, 0]
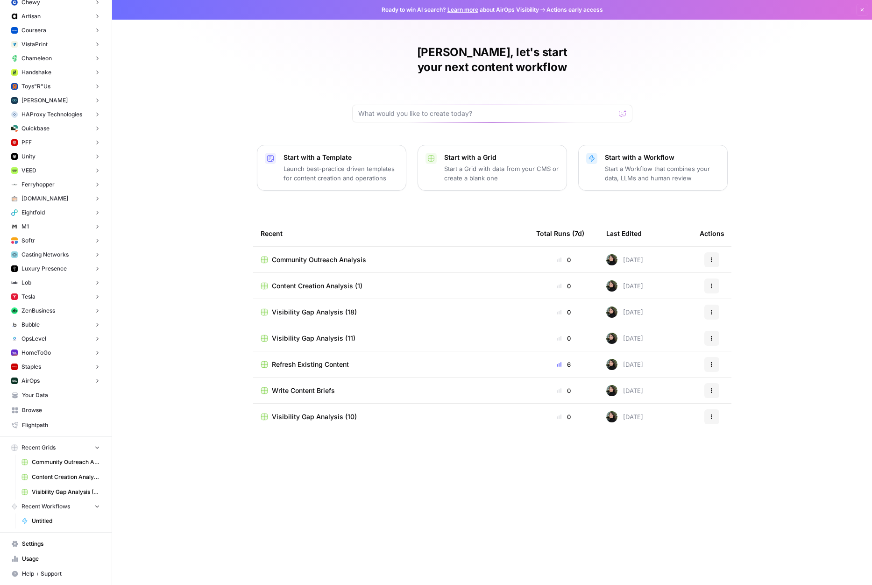
click at [50, 542] on span "Settings" at bounding box center [61, 544] width 78 height 8
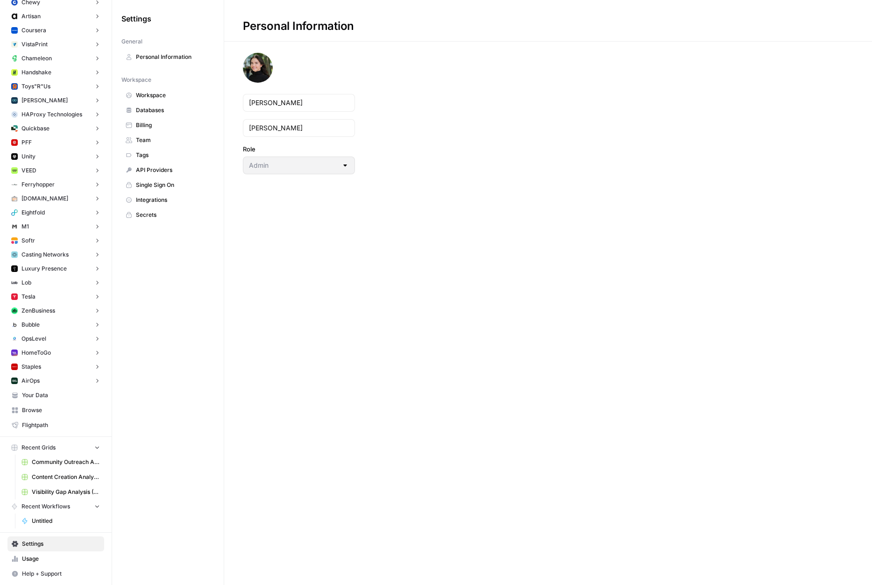
click at [150, 144] on link "Team" at bounding box center [167, 140] width 93 height 15
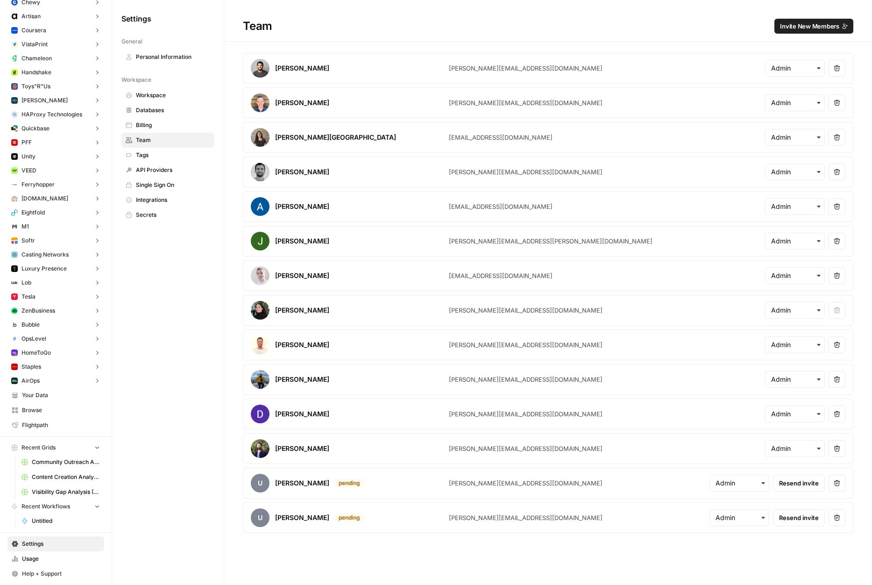
click at [801, 31] on button "Invite New Members" at bounding box center [814, 26] width 79 height 15
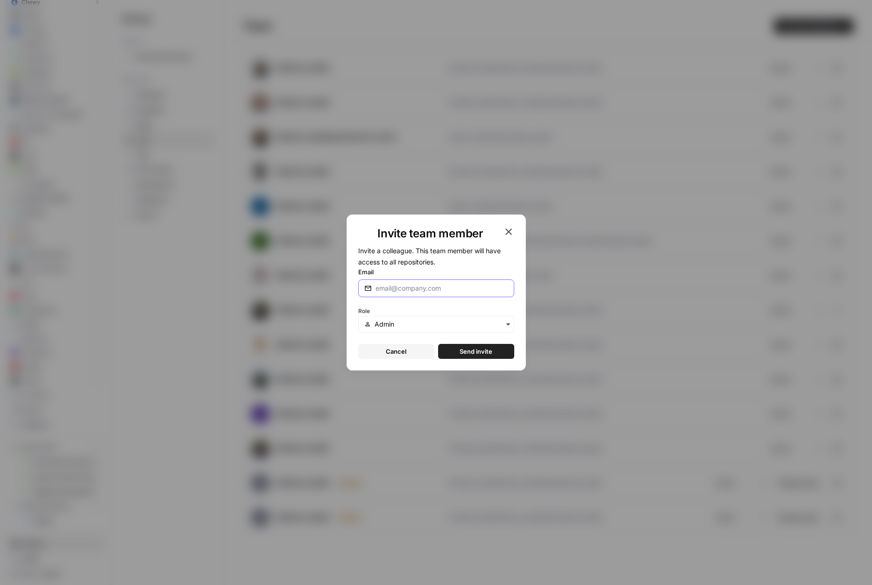
click at [391, 290] on input "Email" at bounding box center [442, 288] width 133 height 9
type input "franco.bellomo@airops.com"
click at [430, 324] on input "text" at bounding box center [441, 324] width 133 height 9
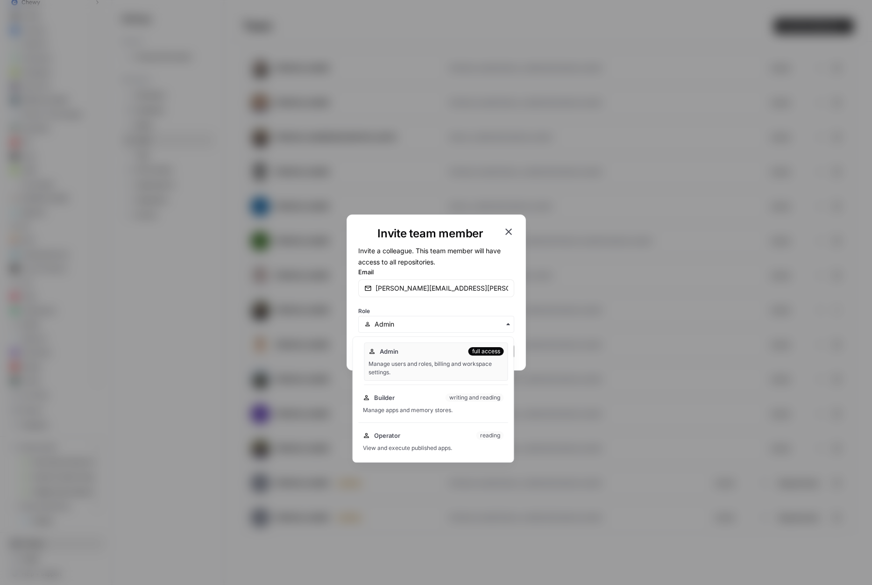
click at [423, 357] on div "Admin full access Manage users and roles, billing and workspace settings." at bounding box center [436, 361] width 144 height 38
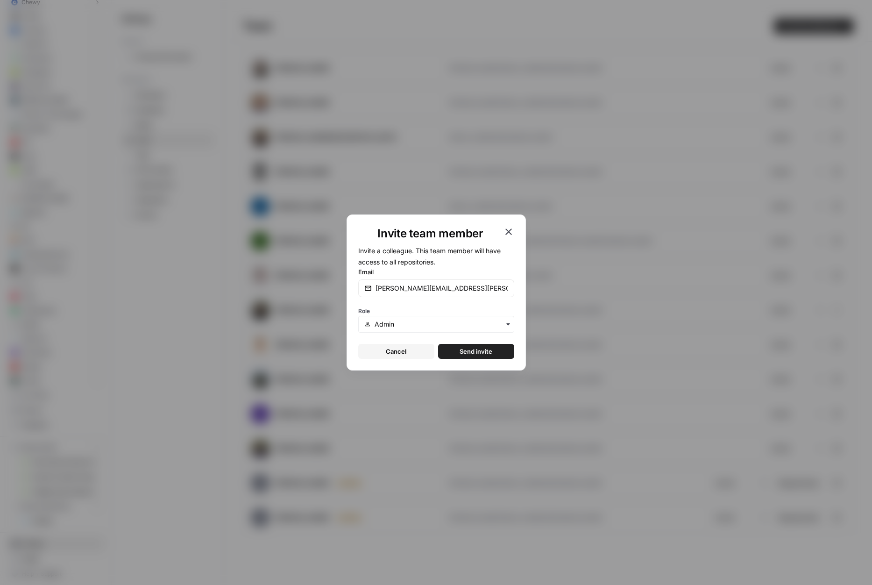
click at [471, 354] on span "Send invite" at bounding box center [476, 351] width 33 height 9
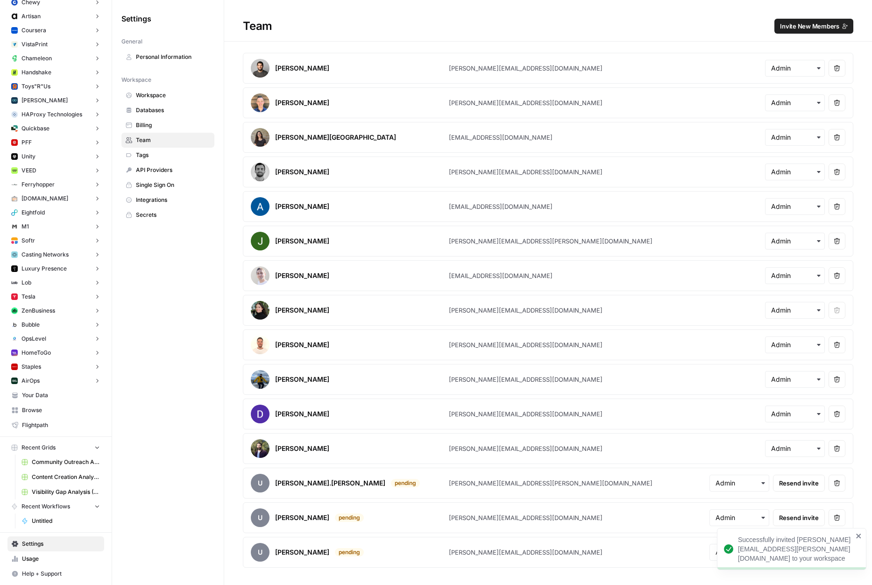
click at [804, 22] on span "Invite New Members" at bounding box center [809, 25] width 59 height 9
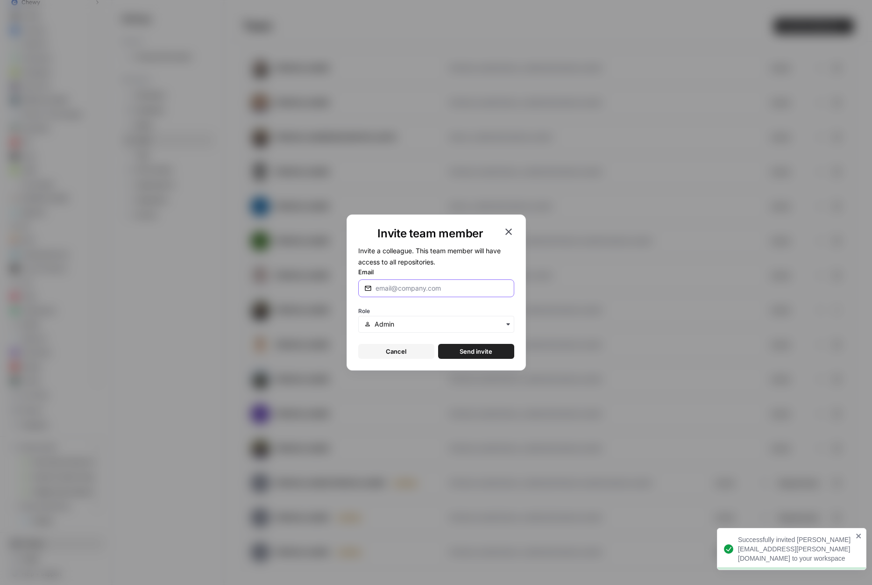
click at [380, 285] on input "Email" at bounding box center [442, 288] width 133 height 9
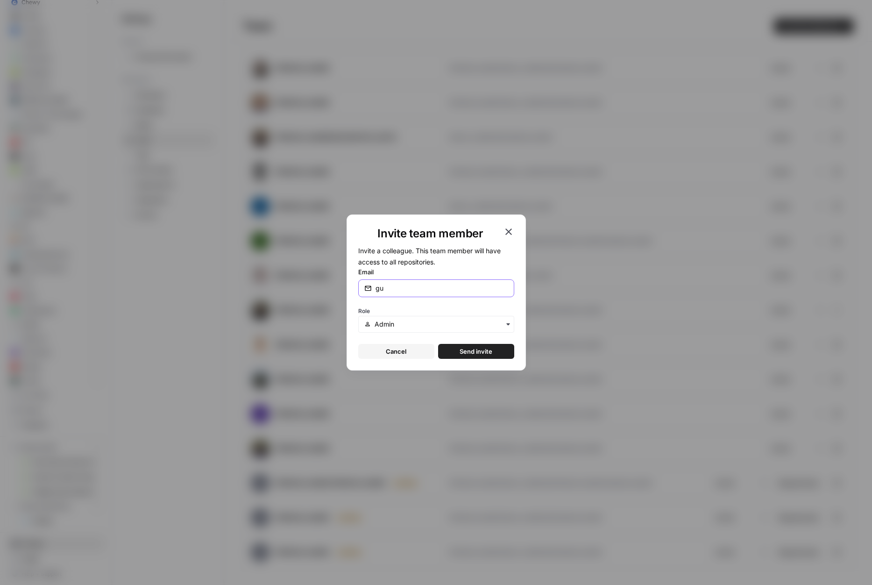
type input "gustaf@airops.com"
click at [475, 352] on span "Send invite" at bounding box center [476, 351] width 33 height 9
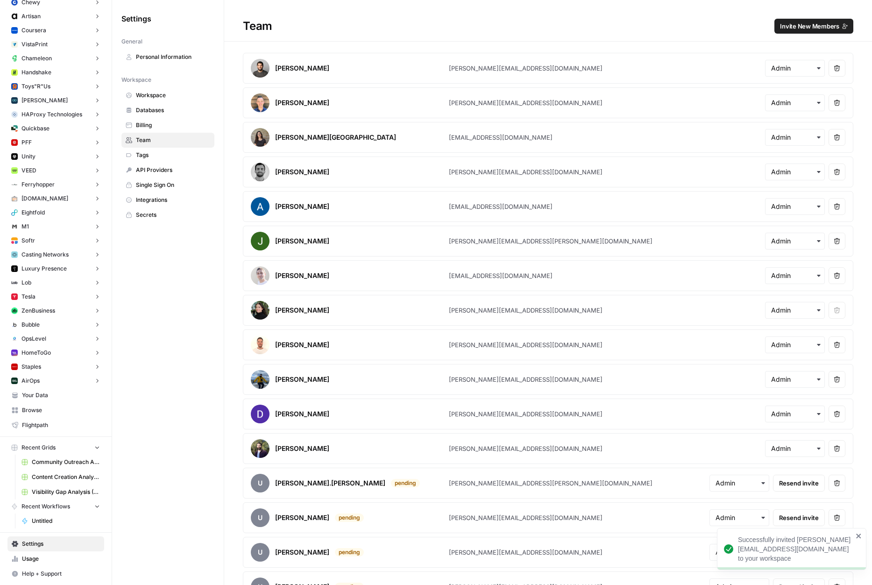
click at [807, 24] on span "Invite New Members" at bounding box center [809, 25] width 59 height 9
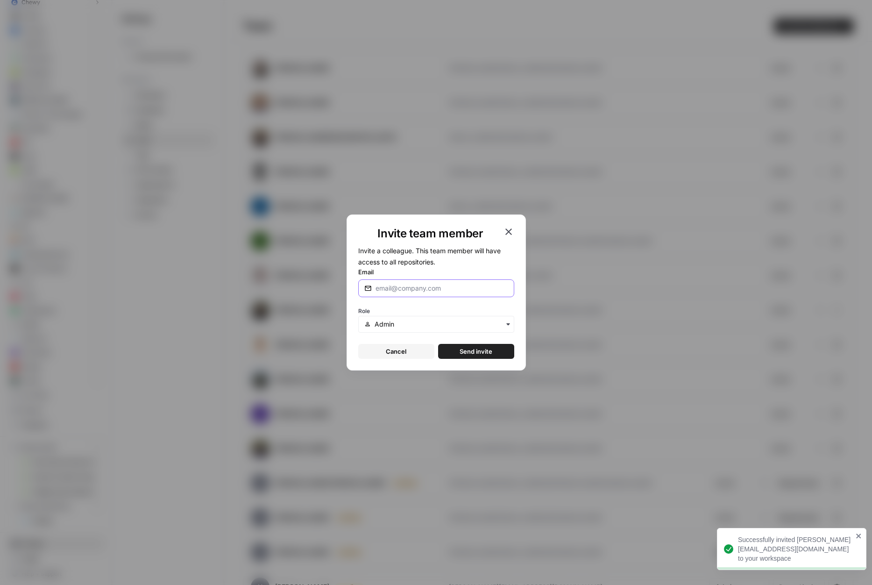
click at [392, 290] on input "Email" at bounding box center [442, 288] width 133 height 9
paste input "gustaf.gyllensporre@airops.com"
type input "gustaf.gyllensporre@airops.com"
click at [474, 350] on span "Send invite" at bounding box center [476, 351] width 33 height 9
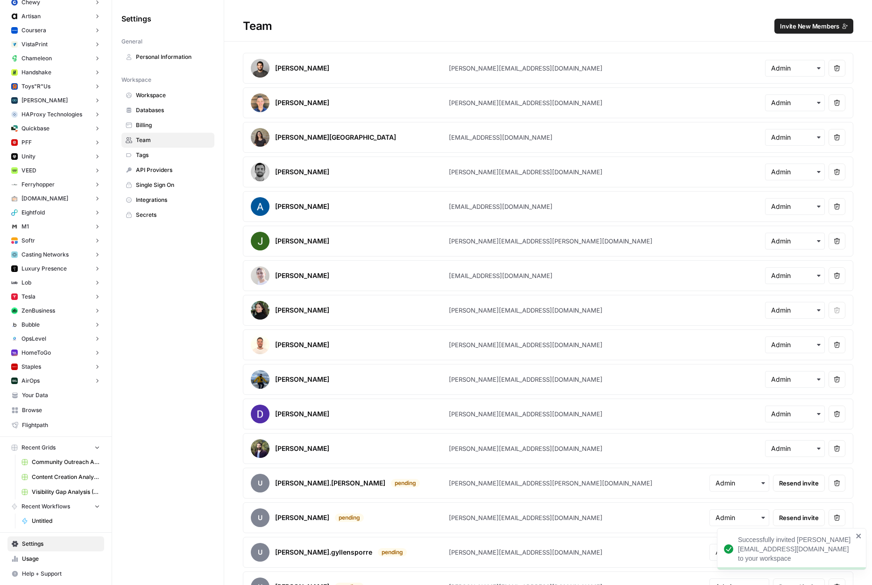
scroll to position [56, 0]
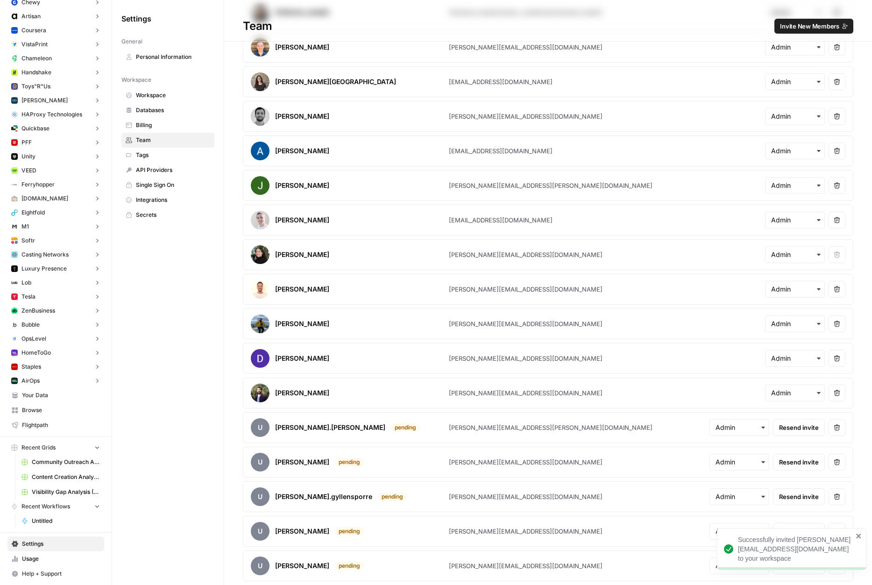
click at [835, 464] on icon "button" at bounding box center [837, 462] width 7 height 7
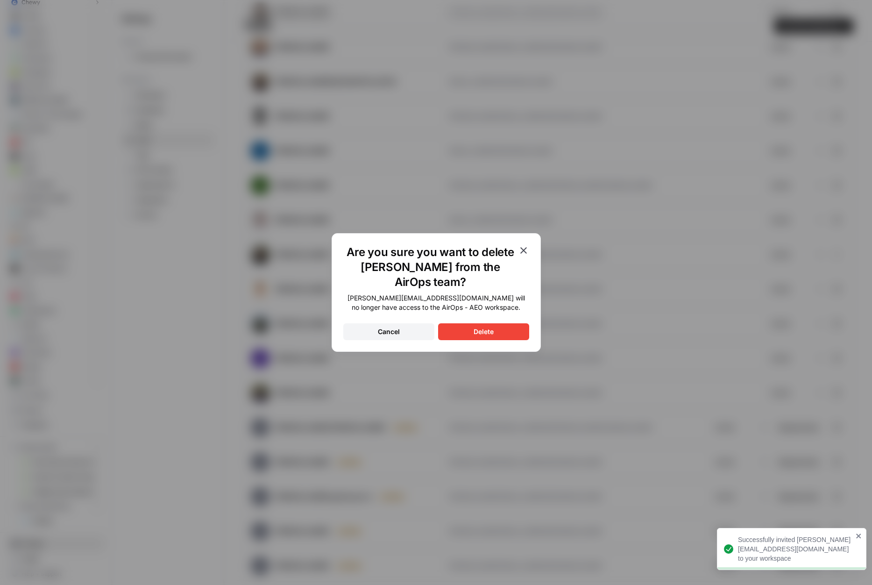
click at [480, 327] on div "Delete" at bounding box center [484, 331] width 20 height 9
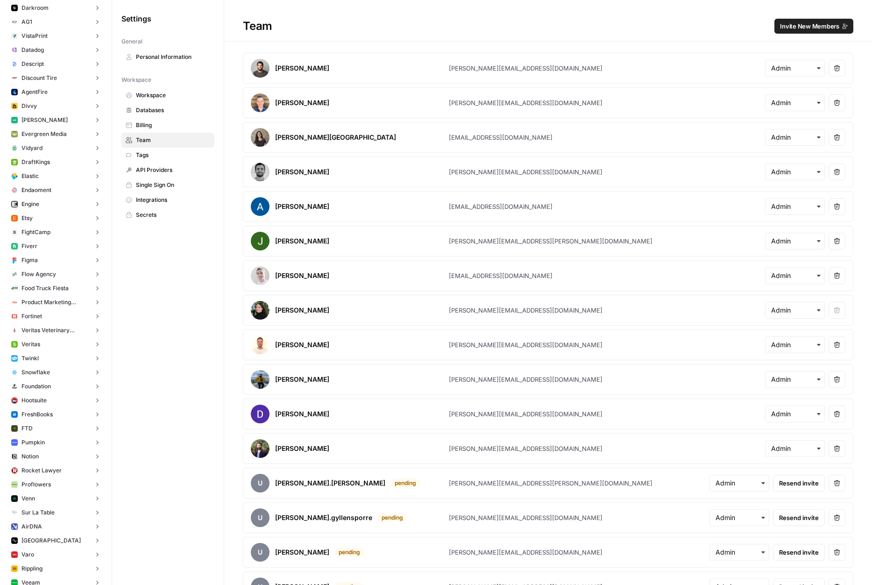
scroll to position [0, 0]
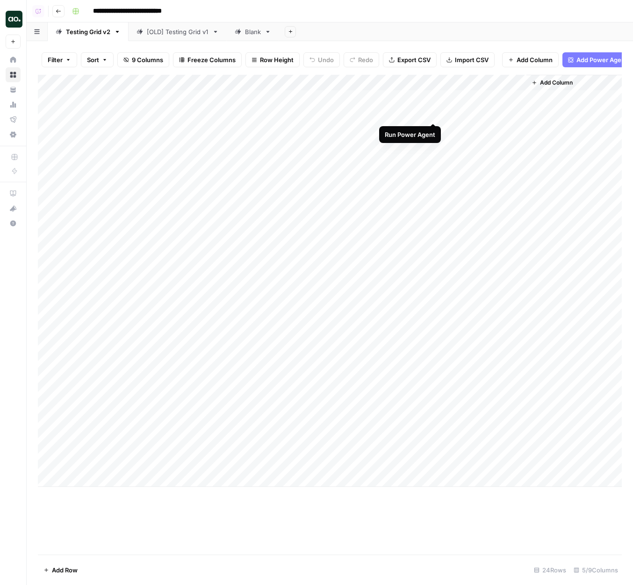
click at [422, 114] on div "Add Column" at bounding box center [330, 281] width 584 height 412
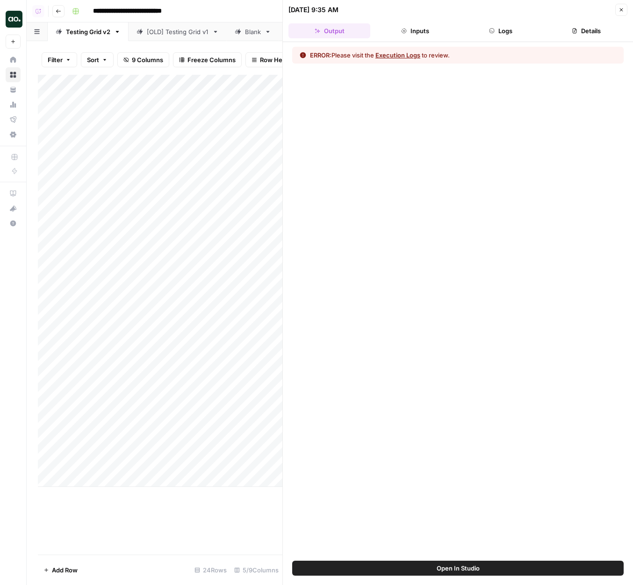
click at [499, 26] on button "Logs" at bounding box center [501, 30] width 82 height 15
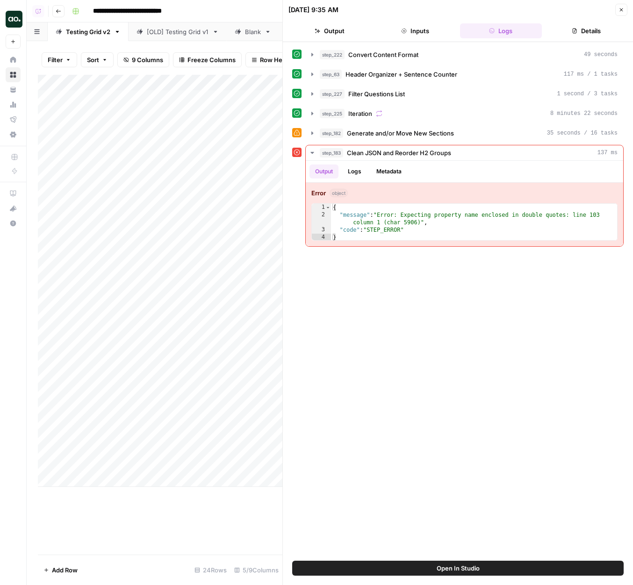
click at [620, 9] on icon "button" at bounding box center [621, 10] width 6 height 6
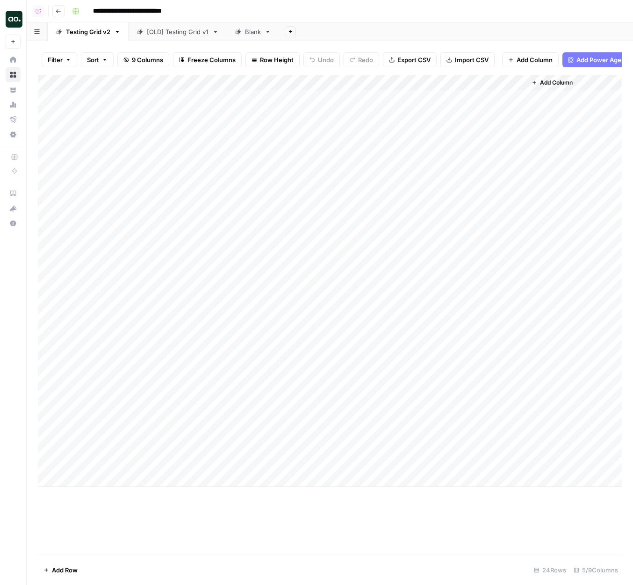
click at [435, 113] on div "Add Column" at bounding box center [330, 281] width 584 height 412
click at [421, 83] on div "Add Column" at bounding box center [330, 281] width 584 height 412
click at [397, 173] on span "Edit Workflow" at bounding box center [416, 174] width 82 height 9
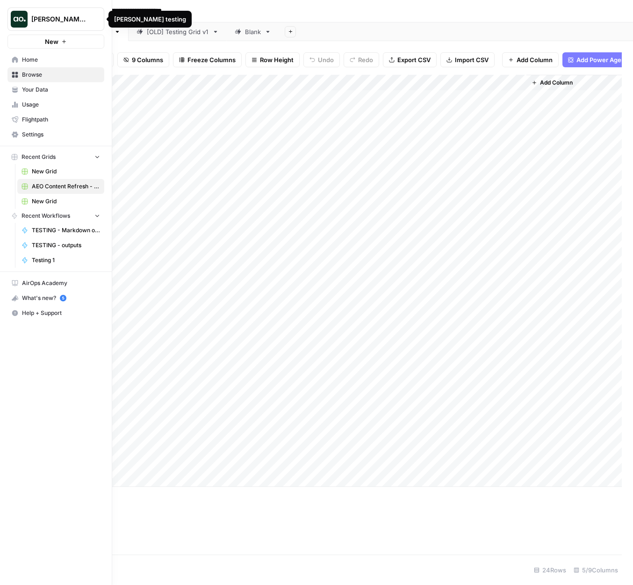
click at [31, 43] on button "New" at bounding box center [55, 42] width 97 height 14
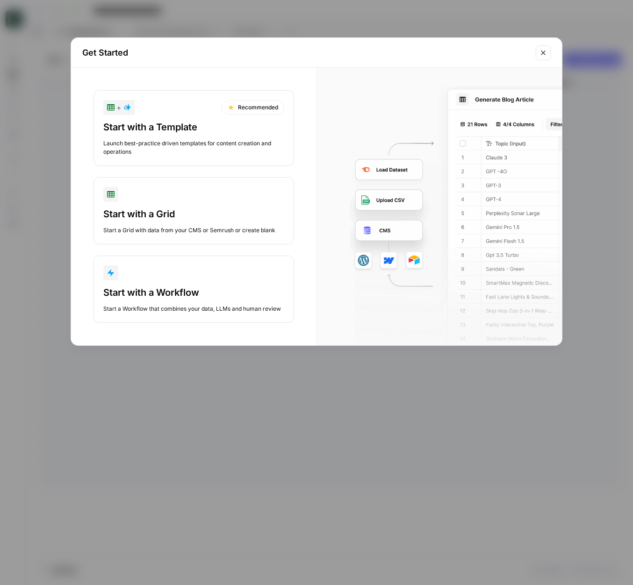
click at [165, 215] on div "Start with a Grid" at bounding box center [193, 213] width 181 height 13
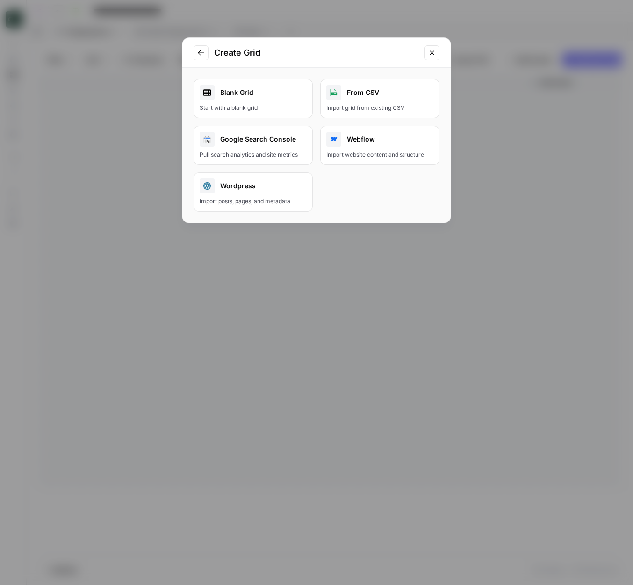
click at [255, 105] on div "Start with a blank grid" at bounding box center [252, 108] width 107 height 8
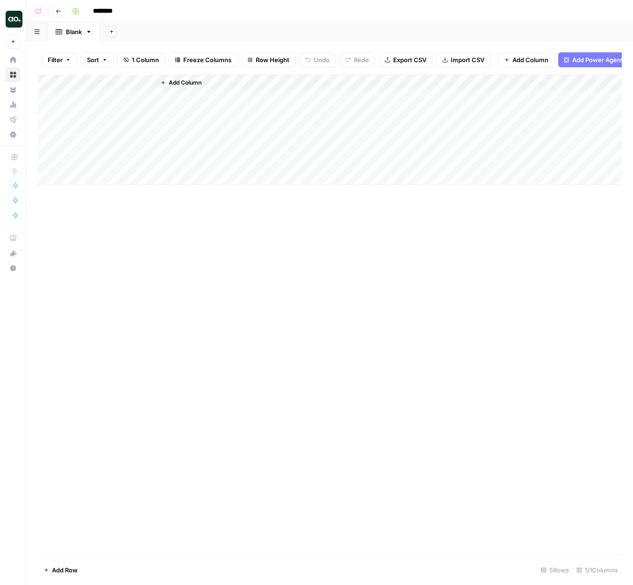
click at [585, 55] on button "Add Power Agent" at bounding box center [593, 59] width 71 height 15
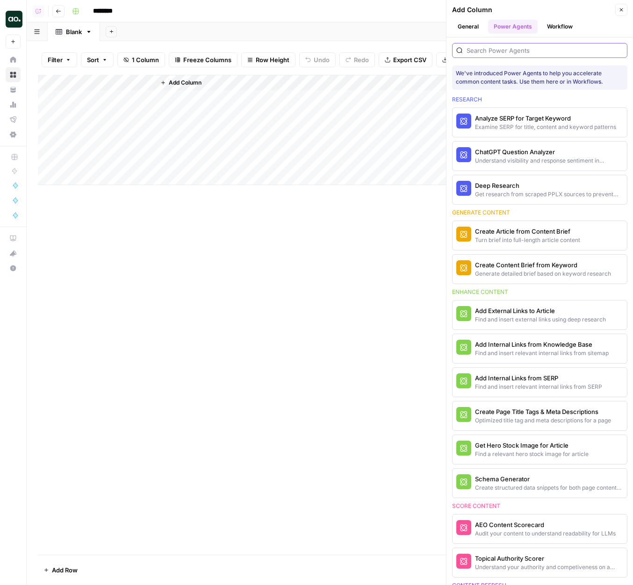
click at [555, 51] on input "search" at bounding box center [544, 50] width 157 height 9
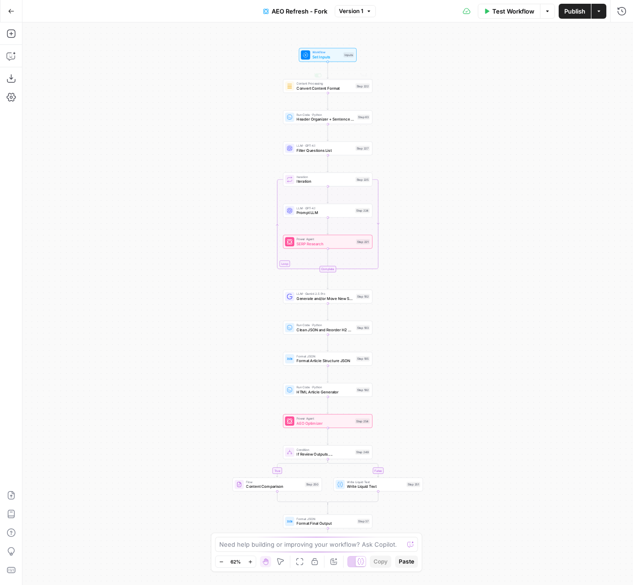
click at [361, 14] on span "Version 1" at bounding box center [351, 11] width 24 height 8
click at [256, 62] on div "true false Workflow Set Inputs Inputs Content Processing Convert Content Format…" at bounding box center [327, 303] width 610 height 562
click at [311, 149] on span "Filter Questions List" at bounding box center [324, 151] width 57 height 6
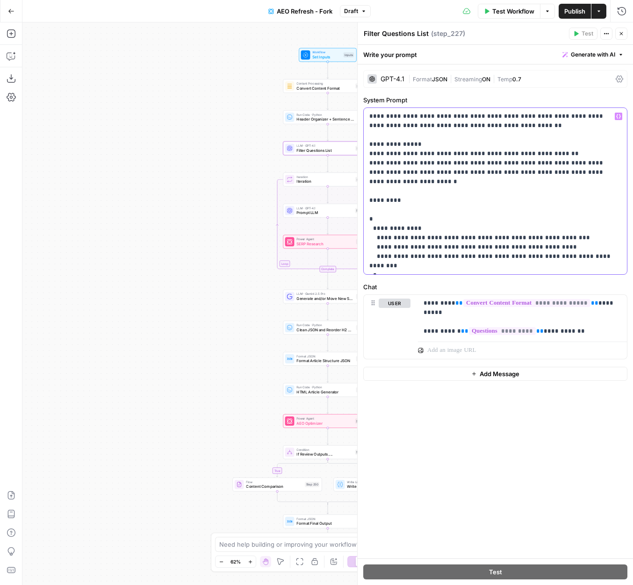
click at [537, 116] on p "**********" at bounding box center [495, 191] width 252 height 159
click at [543, 141] on p "**********" at bounding box center [495, 191] width 252 height 159
click at [616, 36] on button "Close" at bounding box center [621, 34] width 12 height 12
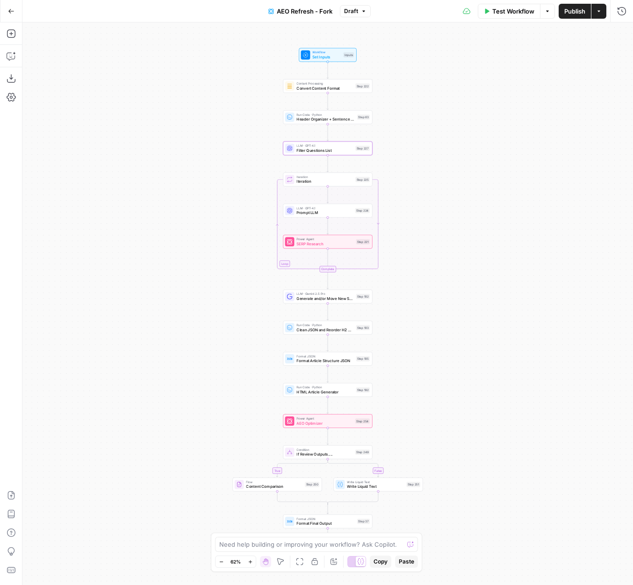
click at [568, 18] on div "Test Workflow Options Publish Actions Run History" at bounding box center [501, 11] width 263 height 22
click at [567, 13] on span "Publish" at bounding box center [574, 11] width 21 height 9
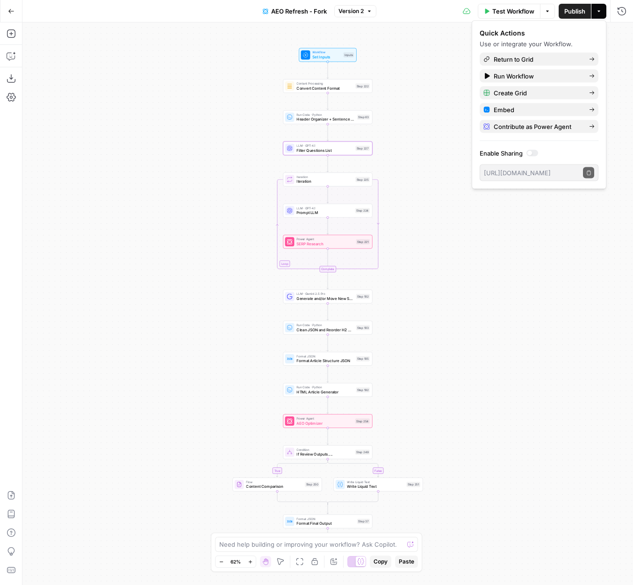
click at [112, 94] on div "true false Workflow Set Inputs Inputs Content Processing Convert Content Format…" at bounding box center [327, 303] width 610 height 562
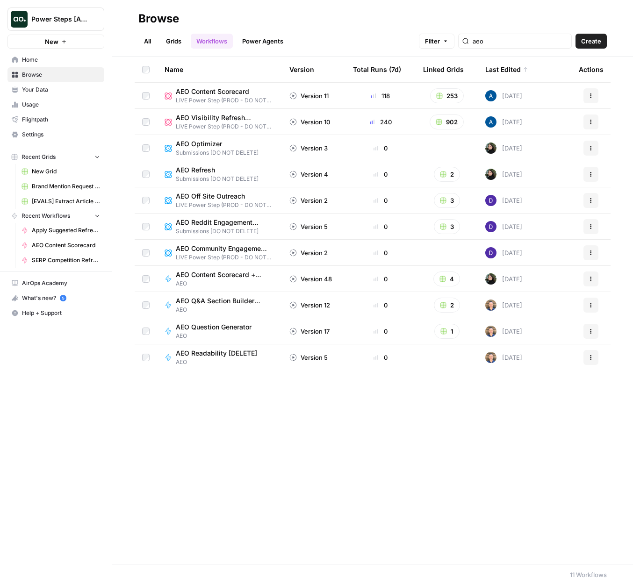
click at [190, 168] on span "AEO Refresh" at bounding box center [213, 169] width 75 height 9
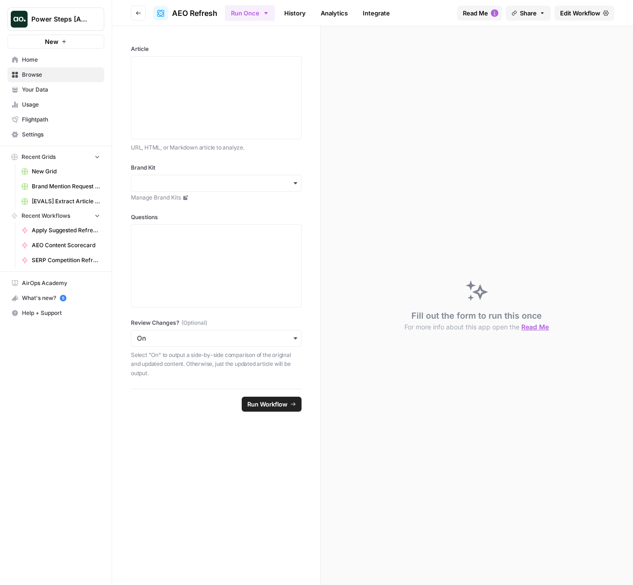
click at [583, 8] on span "Edit Workflow" at bounding box center [580, 12] width 40 height 9
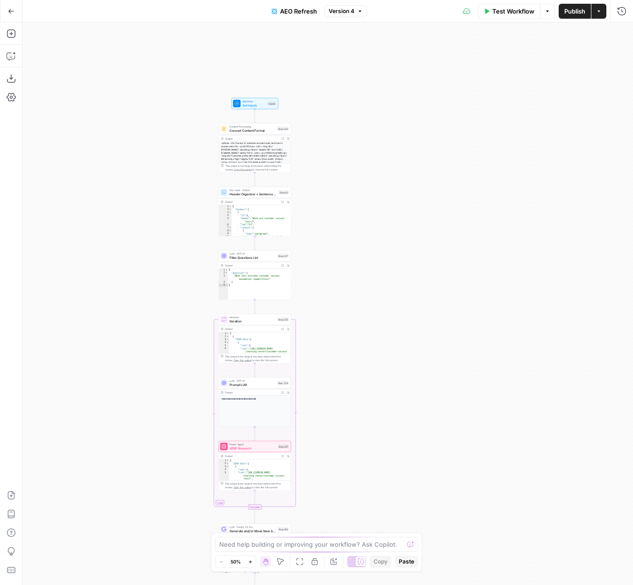
drag, startPoint x: 421, startPoint y: 114, endPoint x: 347, endPoint y: 365, distance: 262.0
click at [347, 365] on div "true false Workflow Set Inputs Inputs Content Processing Convert Content Format…" at bounding box center [327, 303] width 610 height 562
click at [347, 7] on span "Version 4" at bounding box center [341, 11] width 26 height 8
click at [250, 57] on div "true false Workflow Set Inputs Inputs Content Processing Convert Content Format…" at bounding box center [327, 303] width 610 height 562
click at [263, 260] on span "Filter Questions List" at bounding box center [251, 258] width 46 height 5
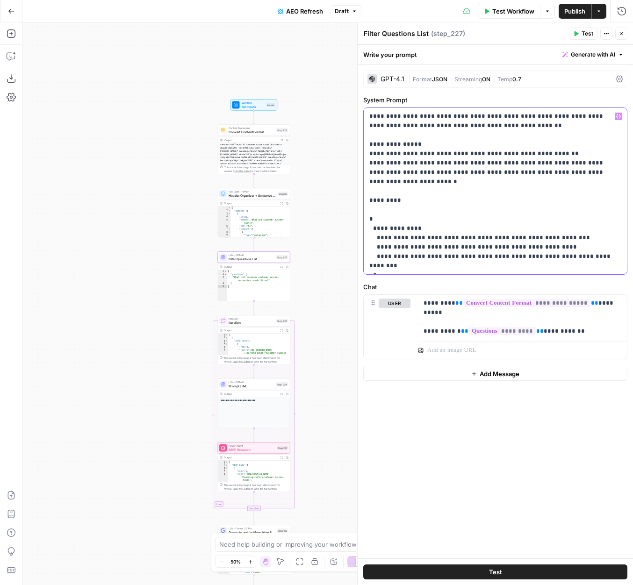
click at [536, 119] on p "**********" at bounding box center [495, 191] width 252 height 159
click at [623, 31] on icon "button" at bounding box center [621, 34] width 6 height 6
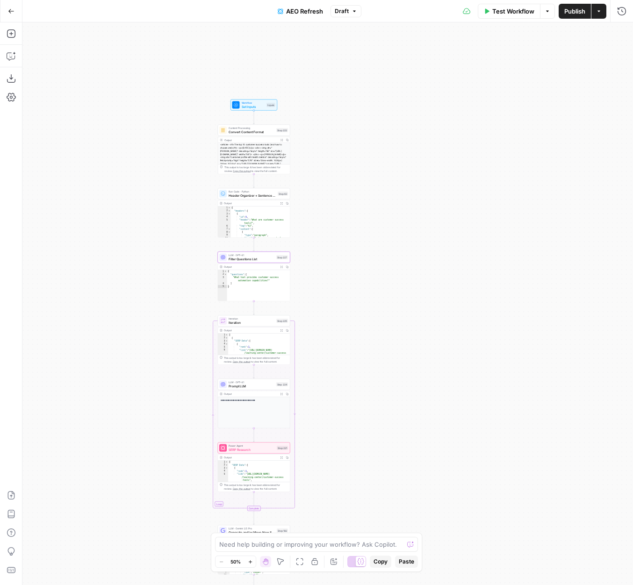
click at [564, 9] on span "Publish" at bounding box center [574, 11] width 21 height 9
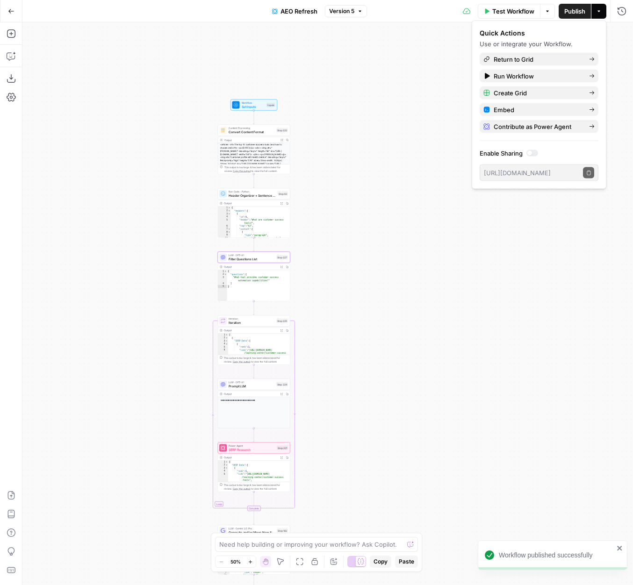
click at [416, 272] on div "true false Workflow Set Inputs Inputs Content Processing Convert Content Format…" at bounding box center [327, 303] width 610 height 562
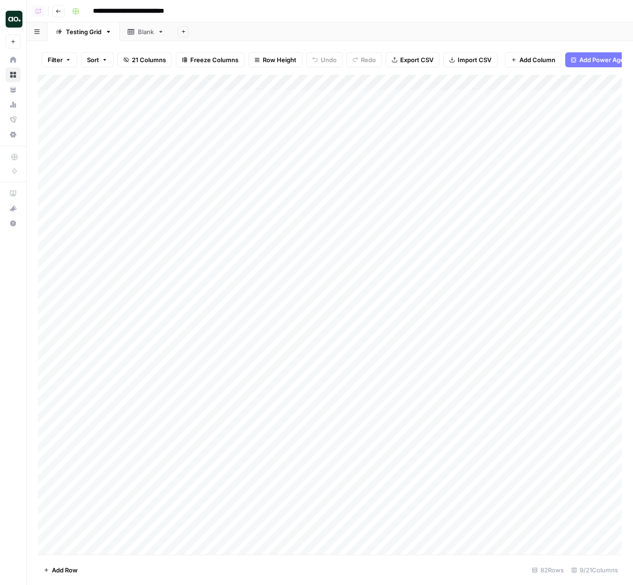
click at [363, 83] on div "Add Column" at bounding box center [330, 315] width 584 height 480
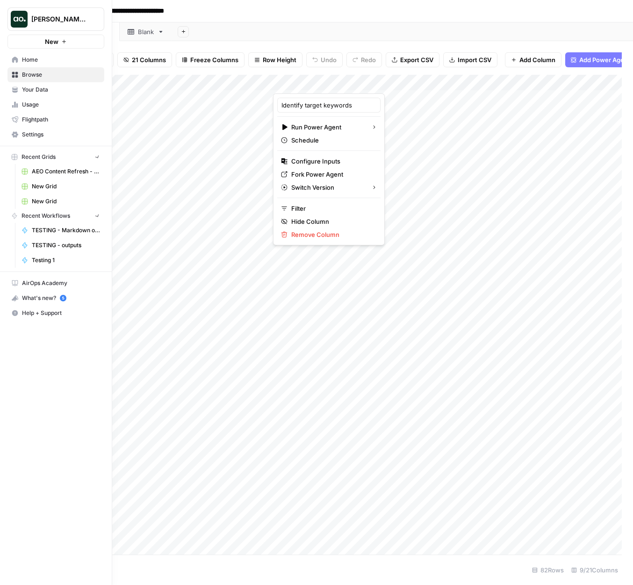
click at [14, 43] on button "New" at bounding box center [55, 42] width 97 height 14
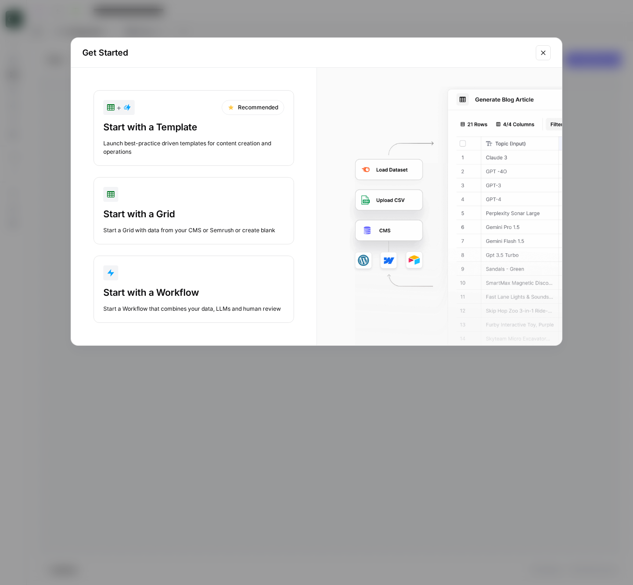
click at [177, 210] on div "Start with a Grid" at bounding box center [193, 213] width 181 height 13
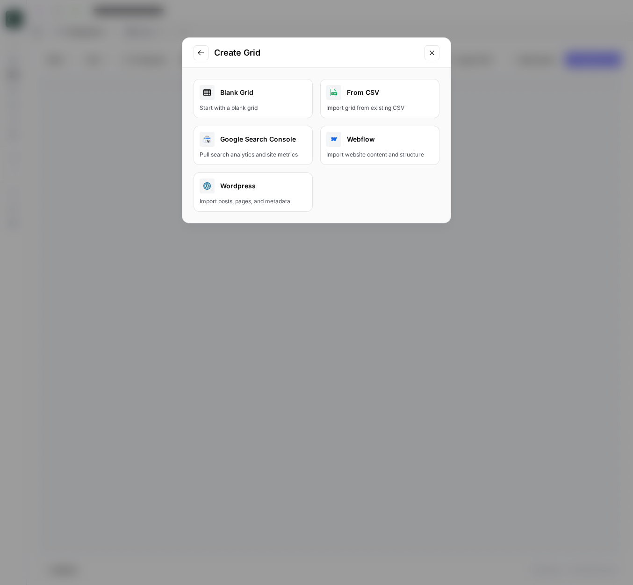
click at [246, 93] on div "Blank Grid" at bounding box center [252, 92] width 107 height 15
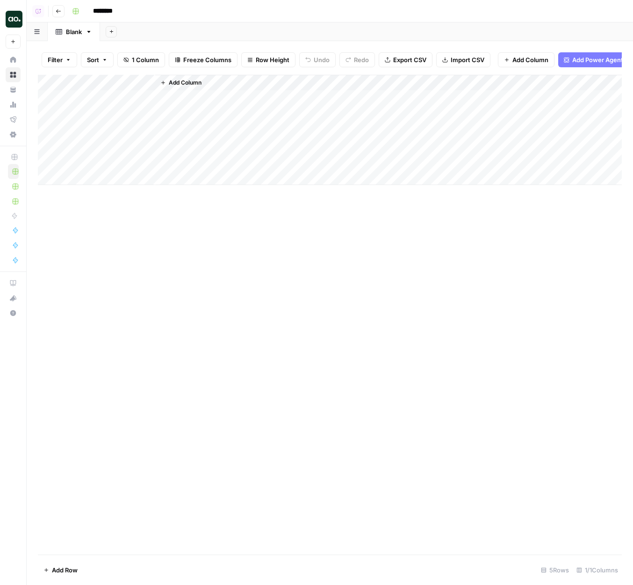
click at [107, 12] on input "********" at bounding box center [115, 11] width 52 height 15
type input "*"
type input "**********"
click at [138, 32] on div "Add Sheet" at bounding box center [366, 31] width 533 height 19
click at [169, 12] on input "**********" at bounding box center [142, 11] width 107 height 15
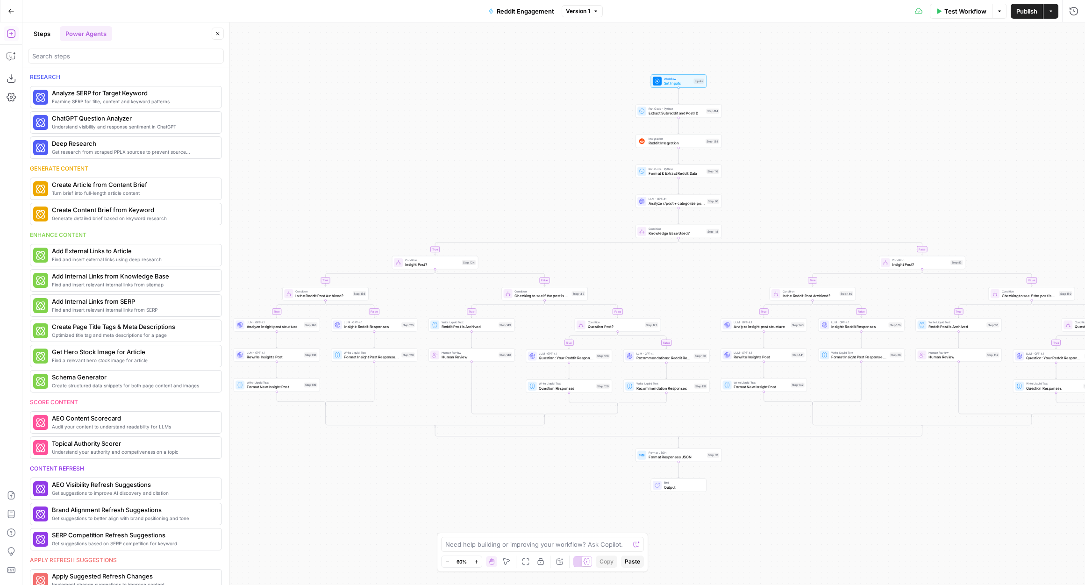
click at [11, 9] on icon "button" at bounding box center [11, 11] width 7 height 7
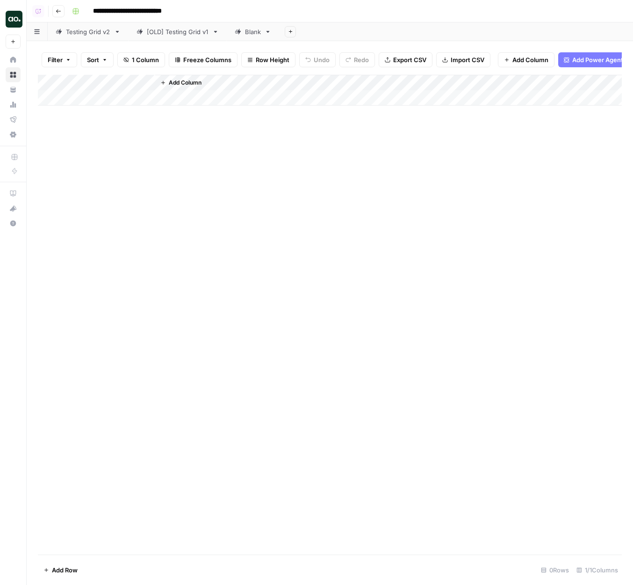
click at [85, 26] on link "Testing Grid v2" at bounding box center [88, 31] width 81 height 19
click at [521, 78] on div "Add Column" at bounding box center [330, 281] width 584 height 412
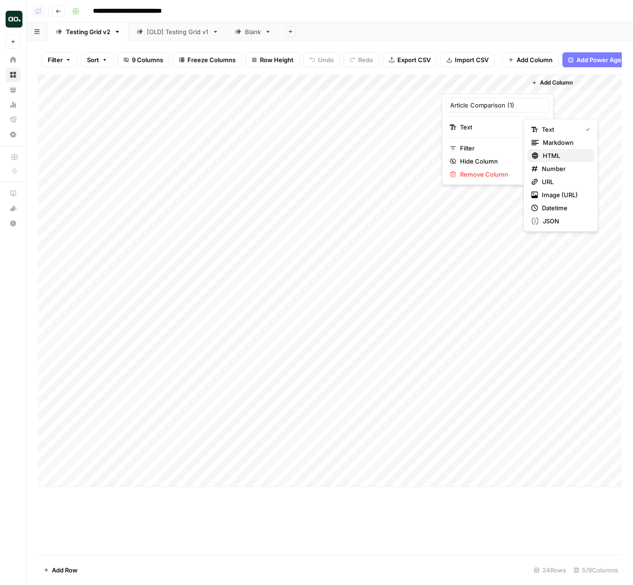
click at [561, 157] on span "HTML" at bounding box center [564, 155] width 44 height 9
click at [506, 99] on div "Add Column" at bounding box center [330, 281] width 584 height 412
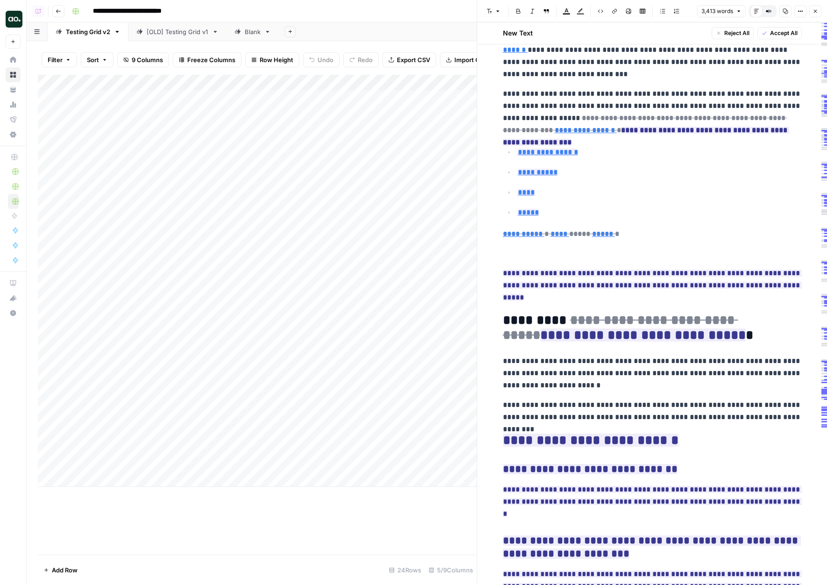
scroll to position [8166, 0]
